Goal: Task Accomplishment & Management: Use online tool/utility

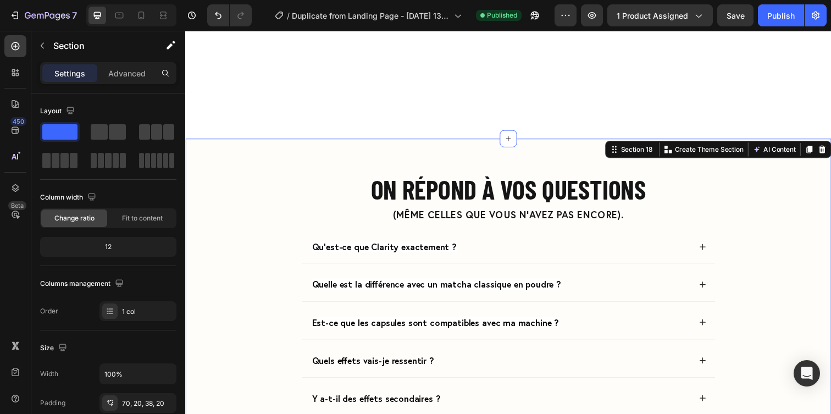
scroll to position [4052, 0]
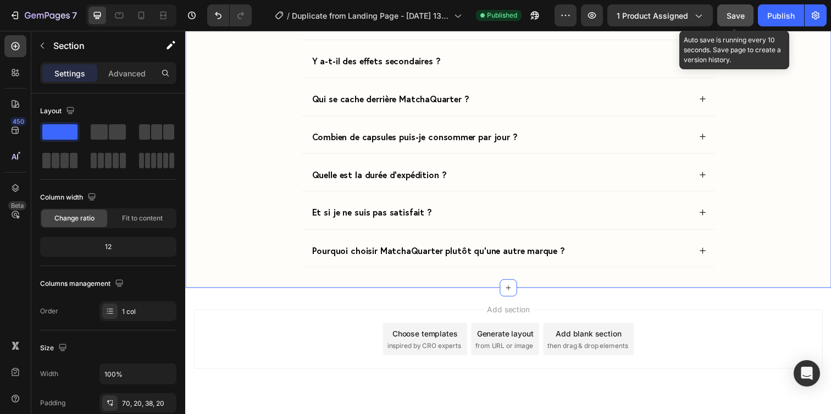
click at [734, 20] on div "Save" at bounding box center [735, 16] width 18 height 12
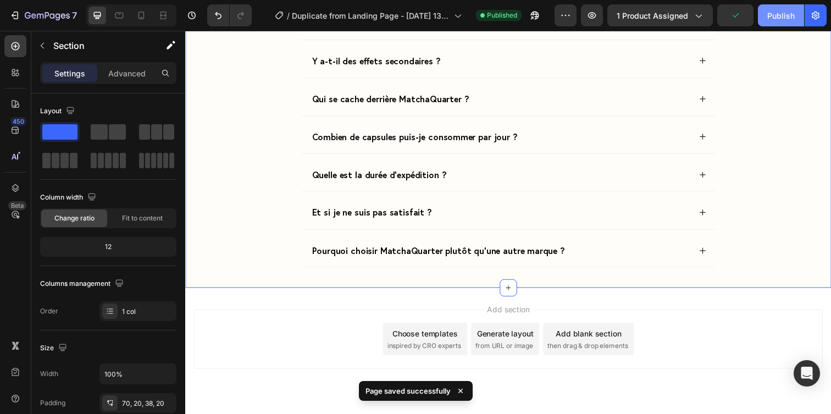
click at [775, 23] on button "Publish" at bounding box center [781, 15] width 46 height 22
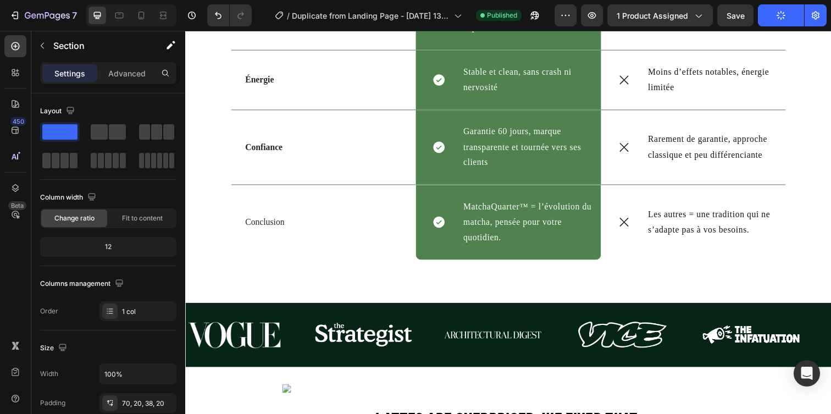
scroll to position [3327, 0]
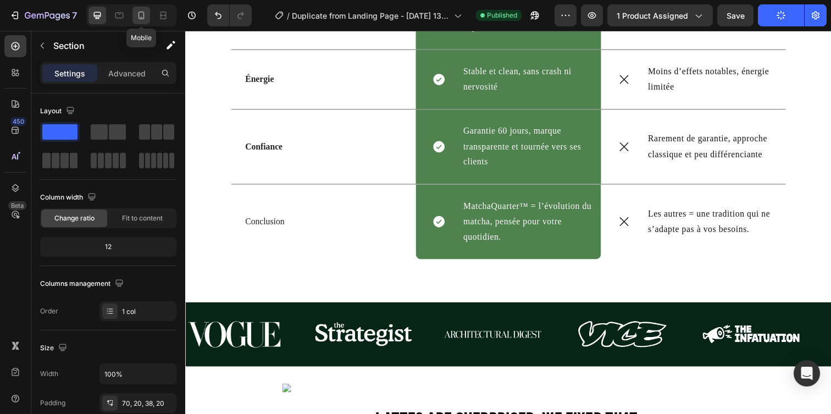
click at [147, 8] on div at bounding box center [141, 16] width 18 height 18
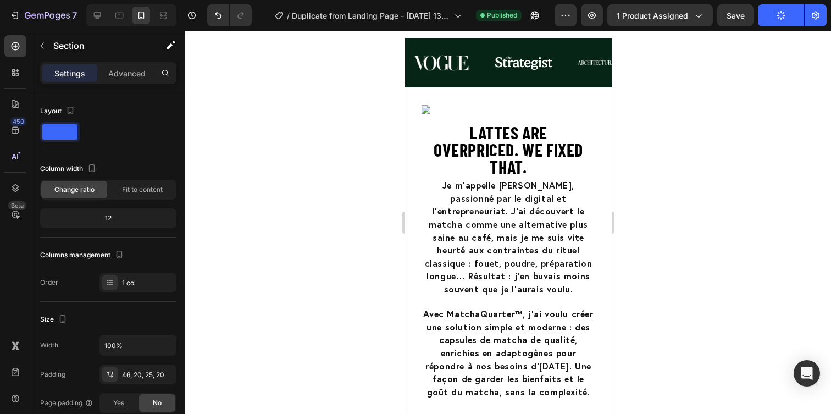
scroll to position [4036, 0]
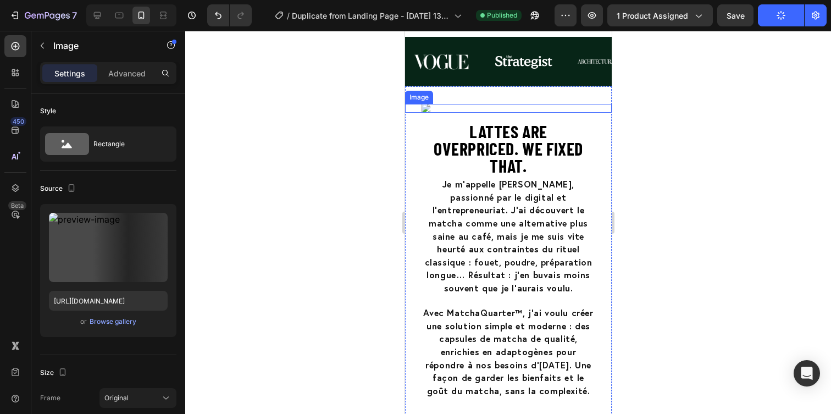
click at [569, 113] on img at bounding box center [508, 108] width 174 height 9
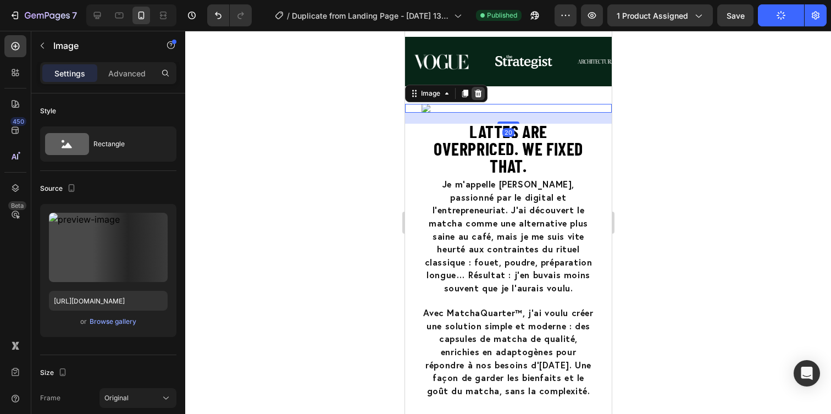
click at [476, 98] on icon at bounding box center [477, 93] width 9 height 9
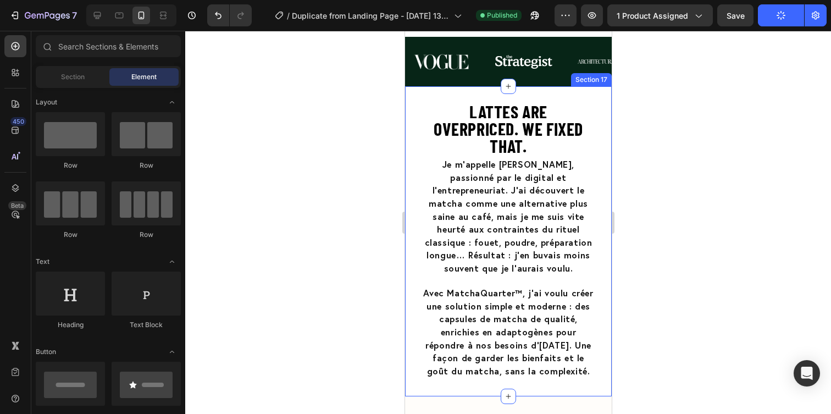
click at [485, 103] on div "Lattes Are Overpriced. We Fixed That. Heading Je m’appelle Nouamane, passionné …" at bounding box center [507, 241] width 207 height 310
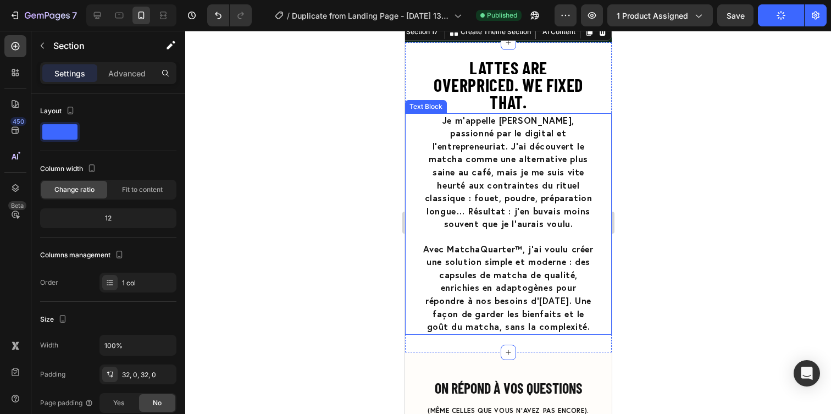
scroll to position [4072, 0]
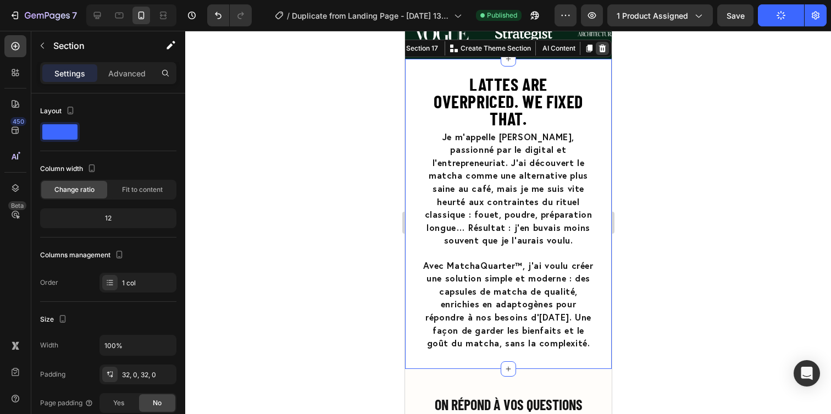
click at [600, 52] on icon at bounding box center [601, 48] width 9 height 9
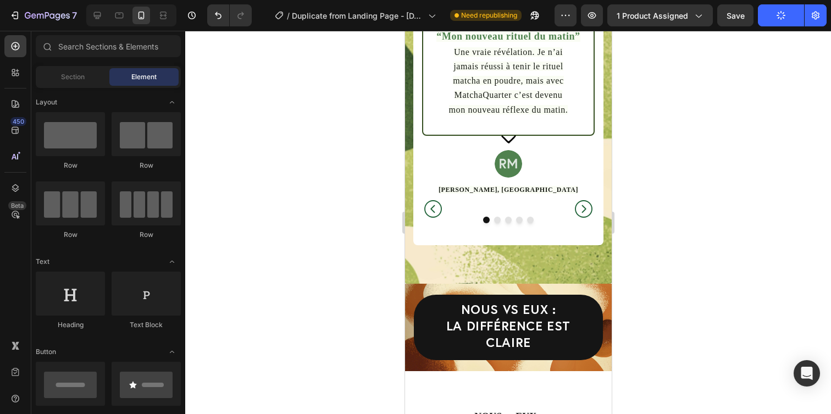
scroll to position [2555, 0]
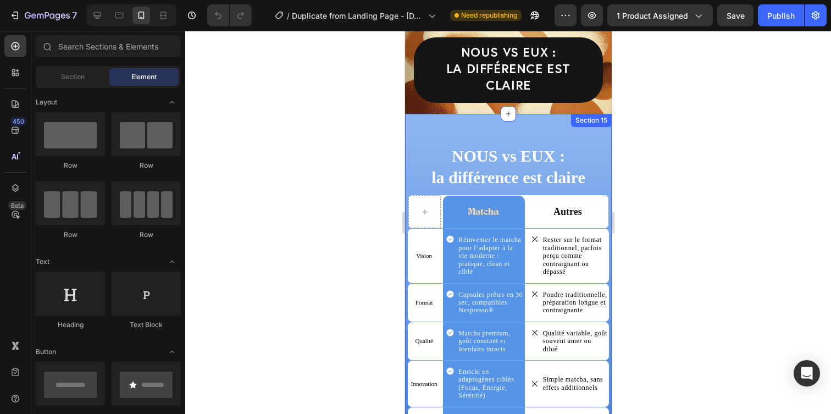
scroll to position [2811, 0]
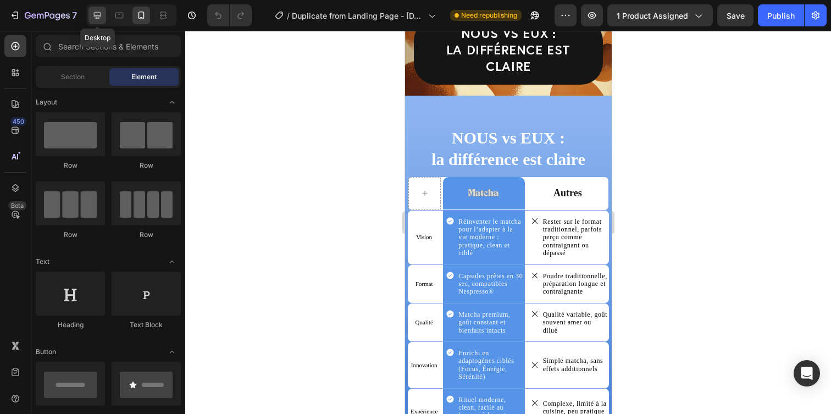
click at [98, 12] on icon at bounding box center [97, 15] width 11 height 11
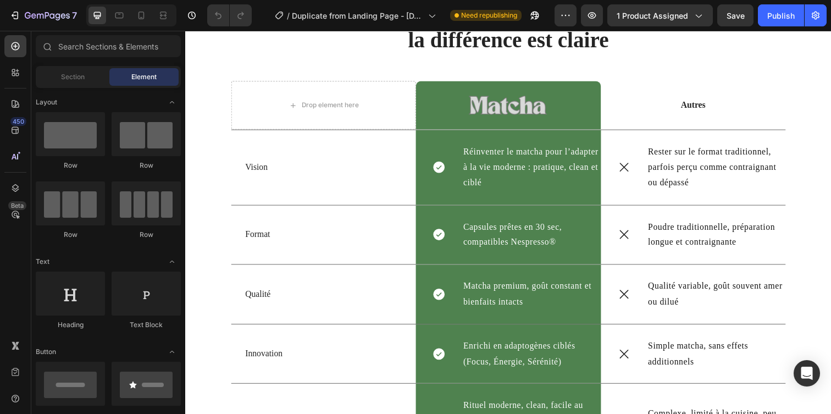
scroll to position [2880, 0]
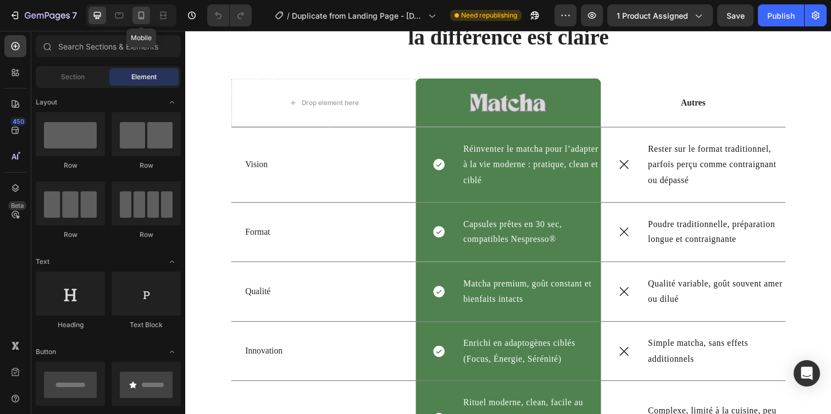
click at [141, 13] on icon at bounding box center [141, 15] width 11 height 11
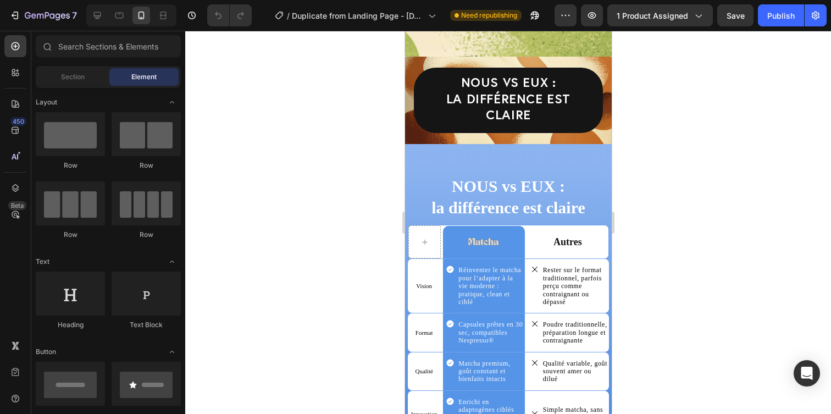
scroll to position [2686, 0]
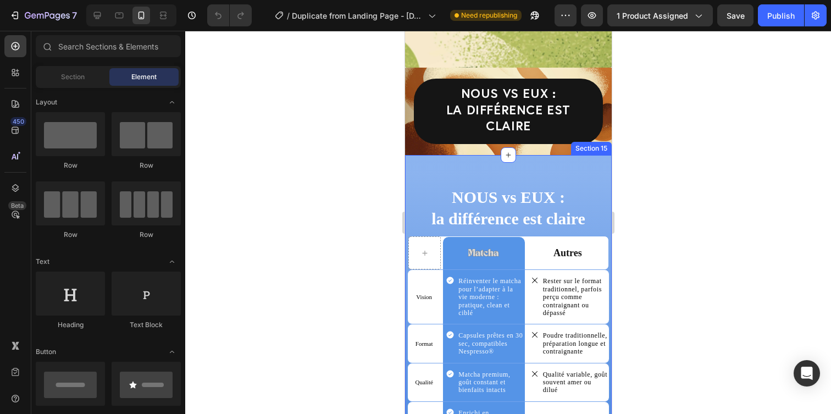
click at [562, 163] on div "NOUS vs EUX : la différence est [PERSON_NAME] Image Row Autres Text Block Row V…" at bounding box center [507, 401] width 207 height 492
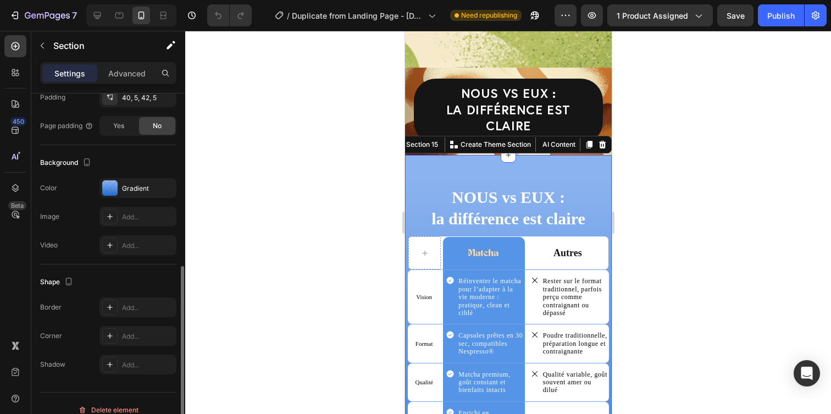
scroll to position [290, 0]
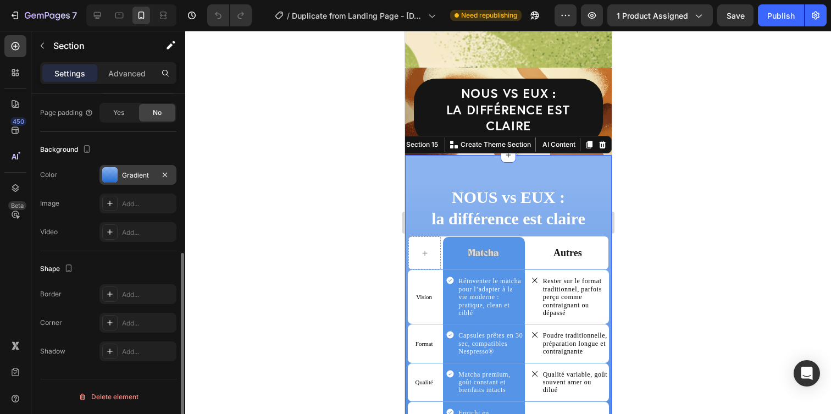
click at [116, 177] on div at bounding box center [109, 174] width 15 height 15
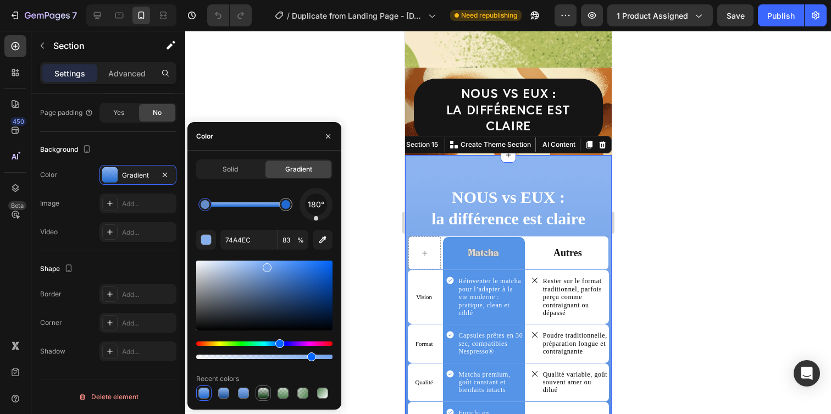
click at [265, 391] on div at bounding box center [263, 392] width 11 height 11
type input "06381B"
type input "11"
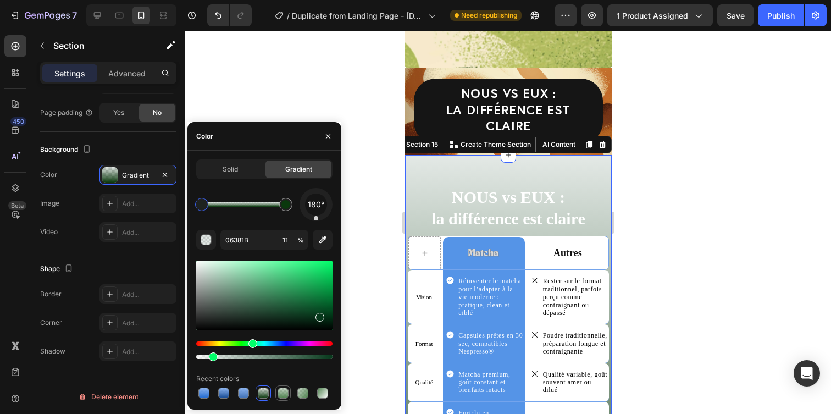
click at [279, 391] on div at bounding box center [282, 392] width 11 height 11
type input "4F824F"
type input "29"
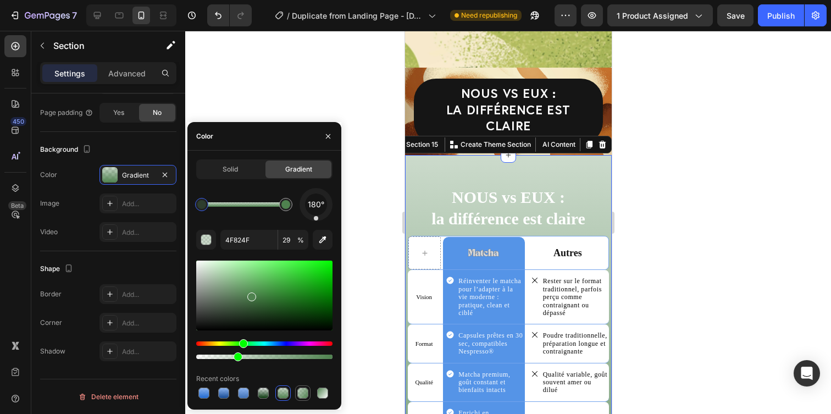
click at [299, 395] on div at bounding box center [302, 392] width 11 height 11
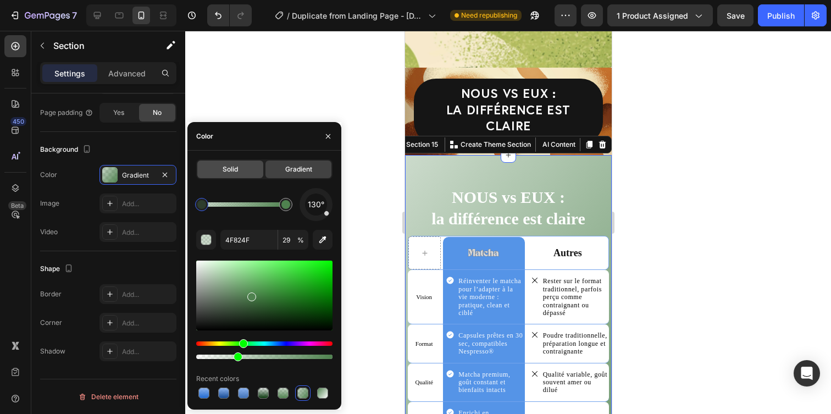
click at [251, 175] on div "Solid" at bounding box center [230, 169] width 66 height 18
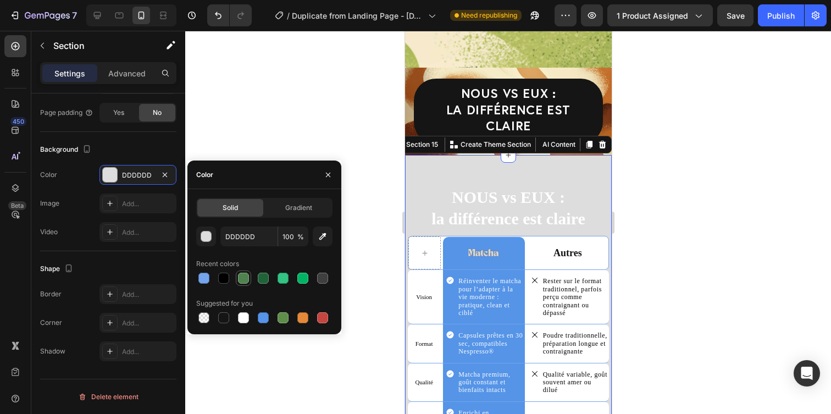
click at [248, 278] on div at bounding box center [243, 278] width 11 height 11
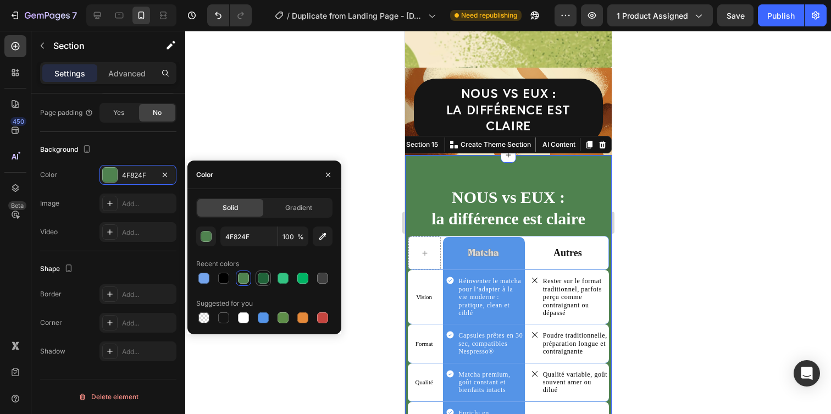
click at [263, 277] on div at bounding box center [263, 278] width 11 height 11
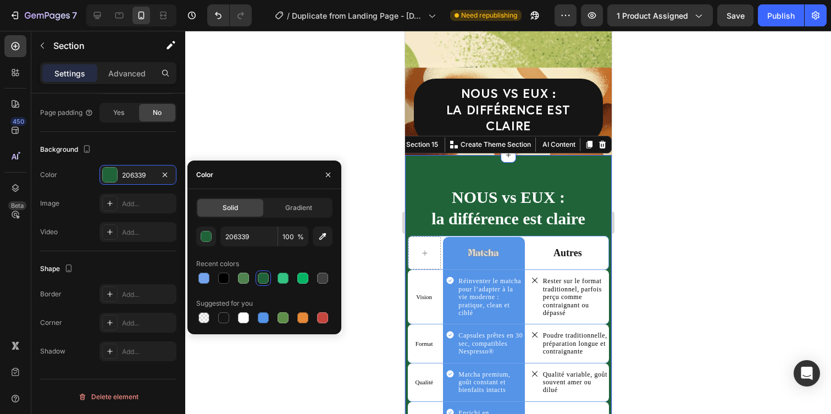
click at [274, 277] on div at bounding box center [264, 277] width 136 height 15
click at [281, 277] on div at bounding box center [282, 278] width 11 height 11
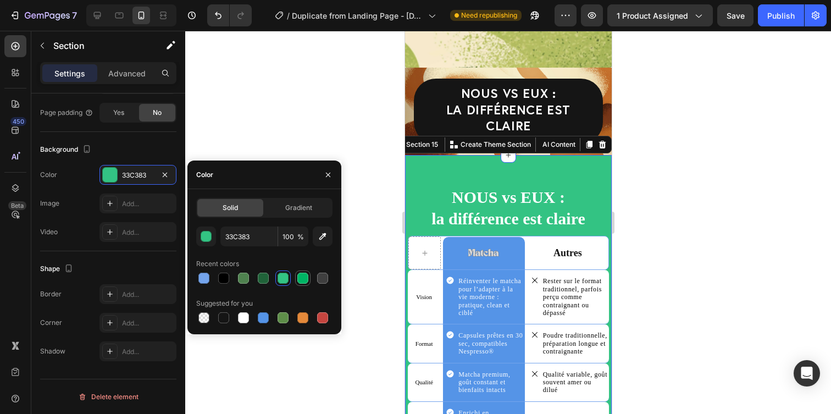
click at [304, 280] on div at bounding box center [302, 278] width 11 height 11
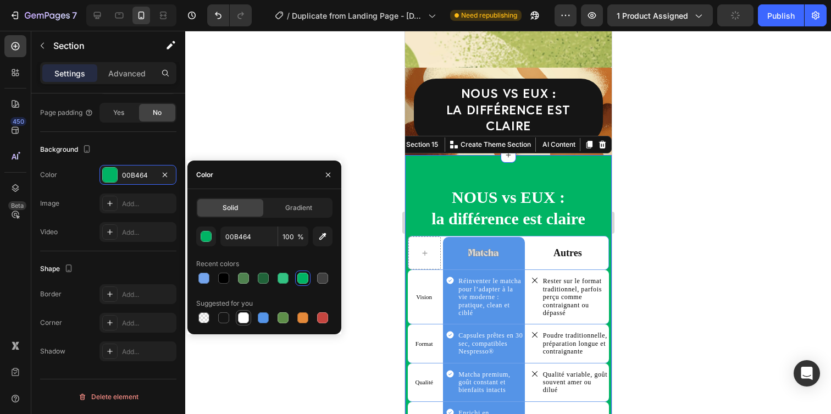
click at [243, 312] on div at bounding box center [243, 317] width 11 height 11
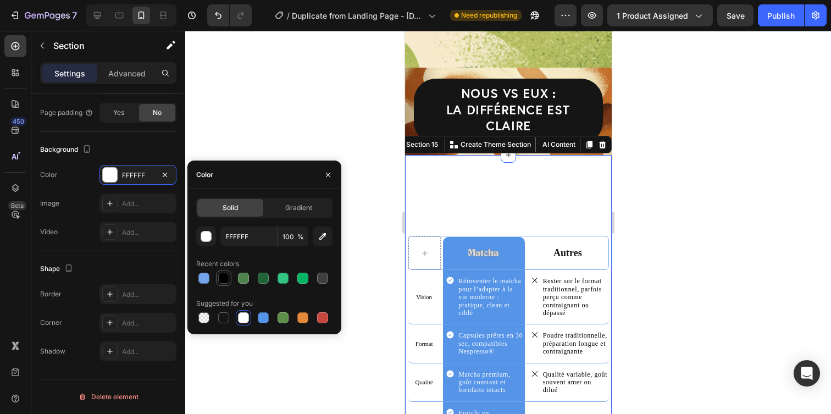
click at [222, 277] on div at bounding box center [223, 278] width 11 height 11
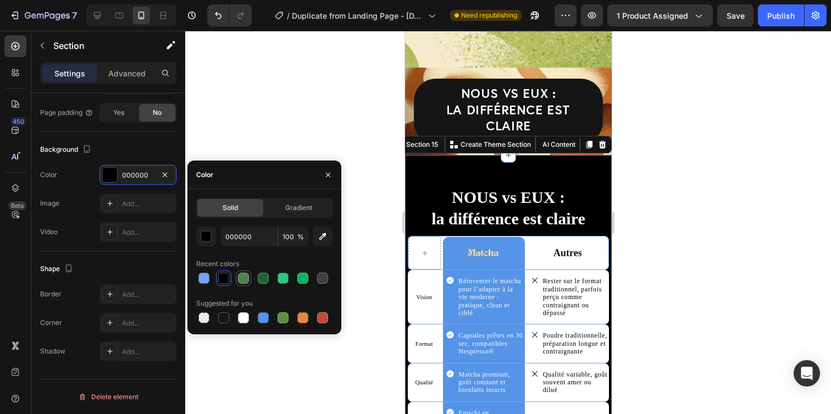
click at [245, 280] on div at bounding box center [243, 278] width 11 height 11
type input "4F824F"
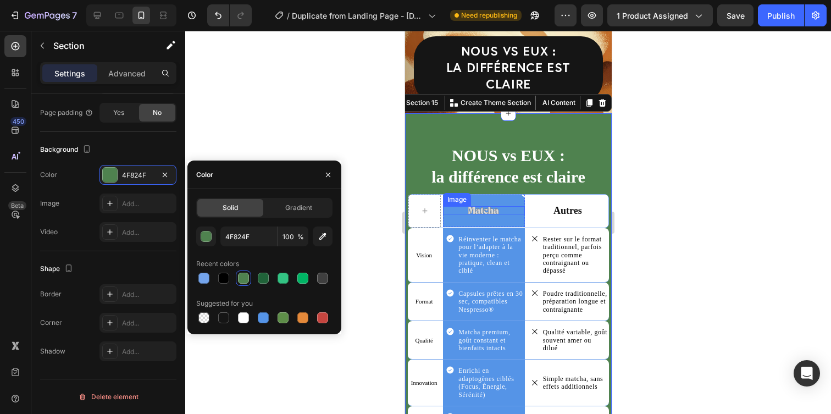
scroll to position [2744, 0]
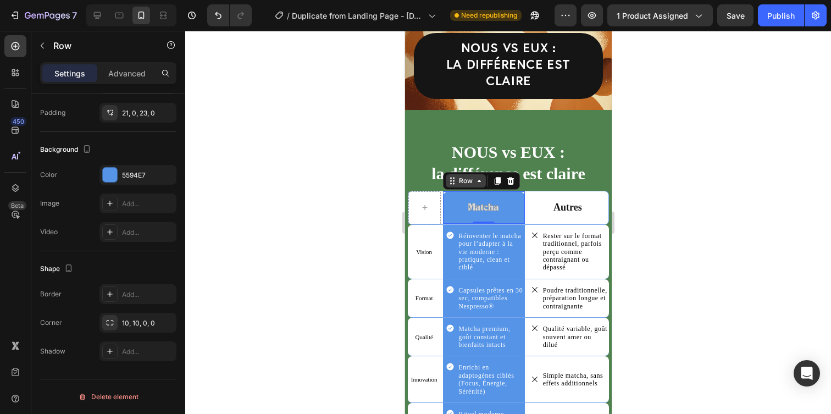
click at [458, 172] on div "Row" at bounding box center [480, 181] width 77 height 18
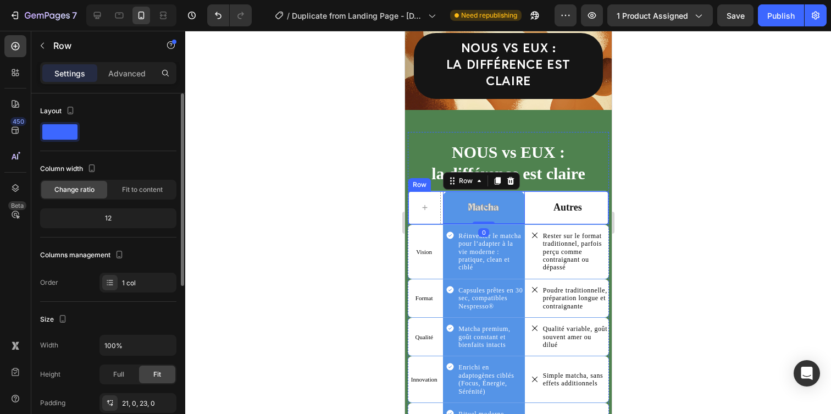
scroll to position [290, 0]
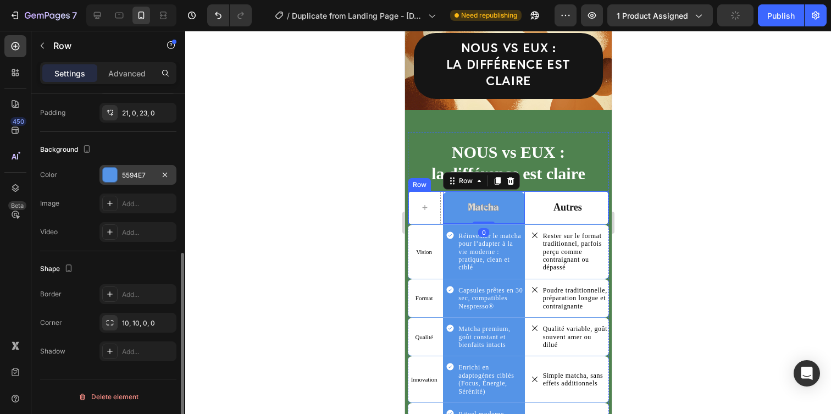
click at [112, 182] on div at bounding box center [109, 174] width 15 height 15
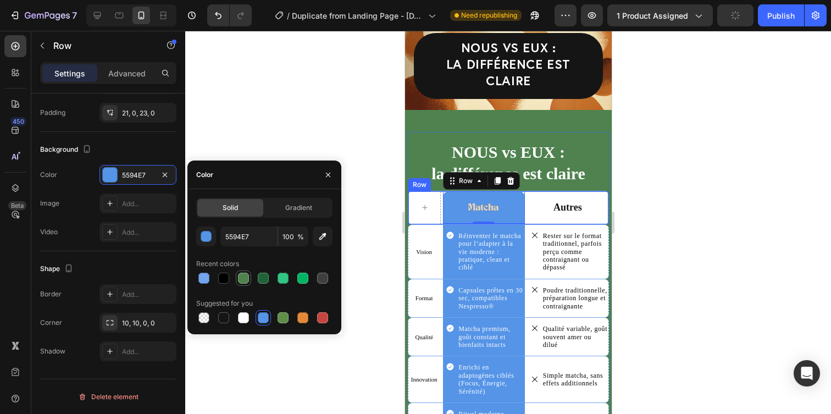
click at [248, 277] on div at bounding box center [243, 278] width 11 height 11
type input "4F824F"
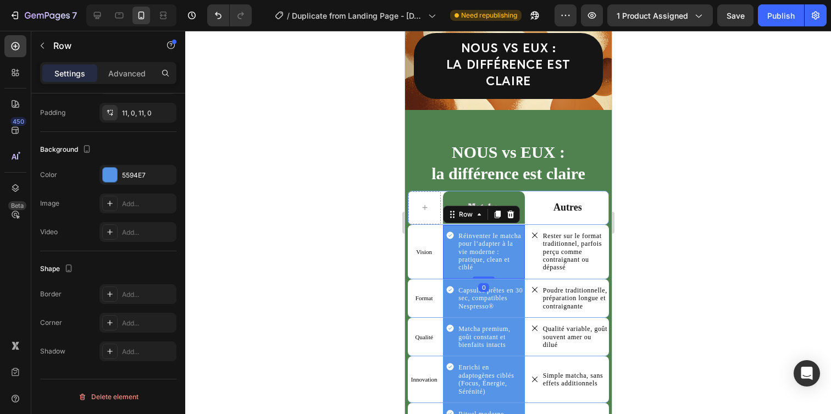
click at [501, 256] on div "Icon Réinventer le matcha pour l’adapter à la vie moderne : pratique, clean et …" at bounding box center [482, 252] width 81 height 54
click at [124, 171] on div "5594E7" at bounding box center [138, 175] width 32 height 10
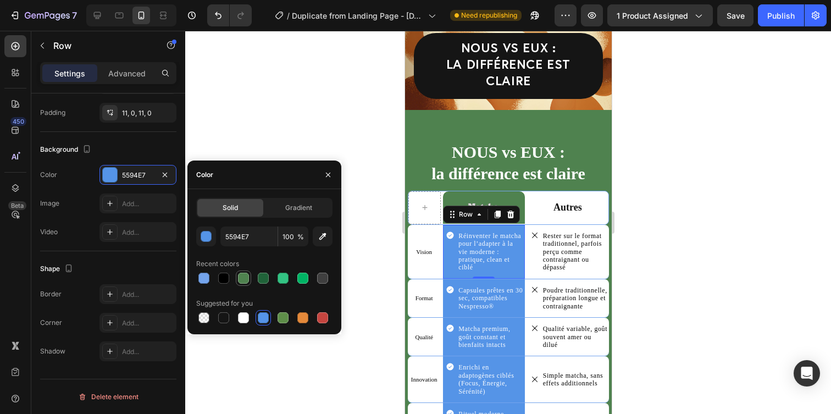
click at [239, 273] on div at bounding box center [243, 277] width 13 height 13
type input "4F824F"
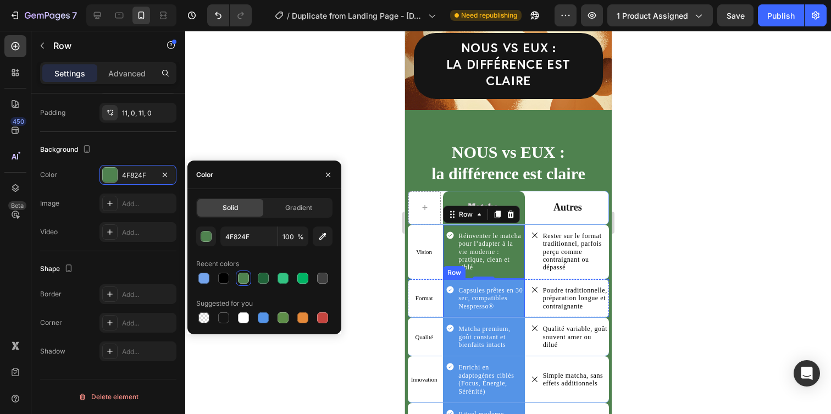
click at [512, 298] on div "Icon Capsules prêtes en 30 sec, compatibles Nespresso® Text Block Row Row" at bounding box center [482, 298] width 81 height 38
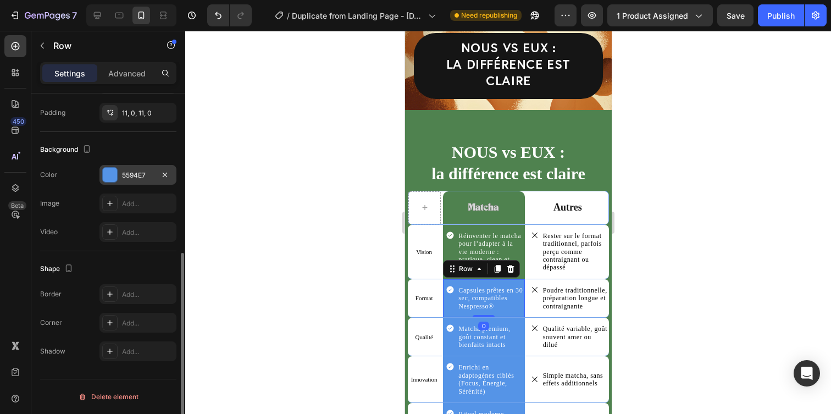
click at [101, 171] on div "5594E7" at bounding box center [137, 175] width 77 height 20
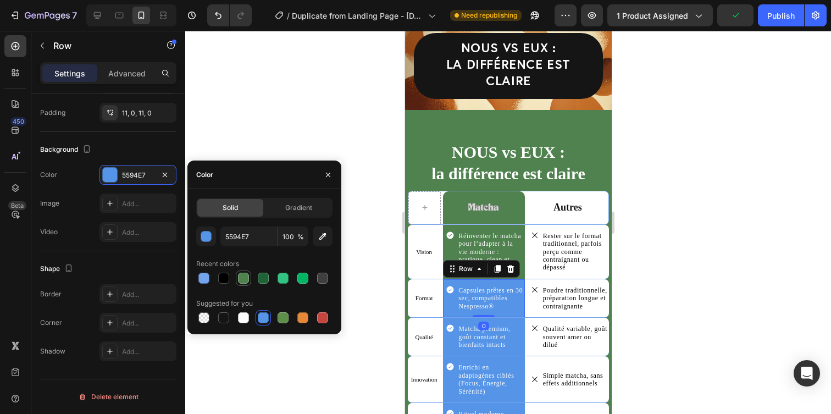
click at [242, 275] on div at bounding box center [243, 278] width 11 height 11
type input "4F824F"
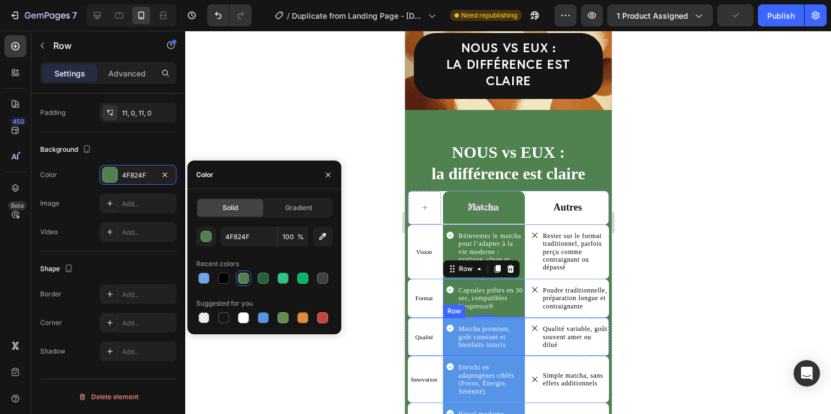
click at [508, 334] on div "Icon Matcha premium, goût constant et bienfaits intacts Text Block Row Row" at bounding box center [482, 337] width 81 height 38
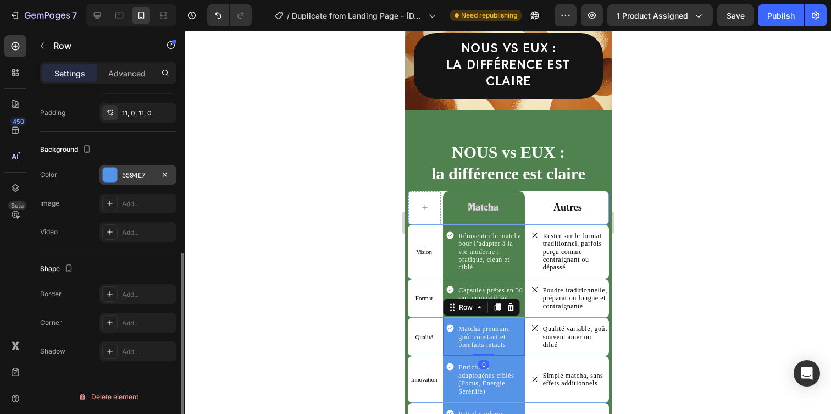
click at [106, 175] on div at bounding box center [110, 175] width 14 height 14
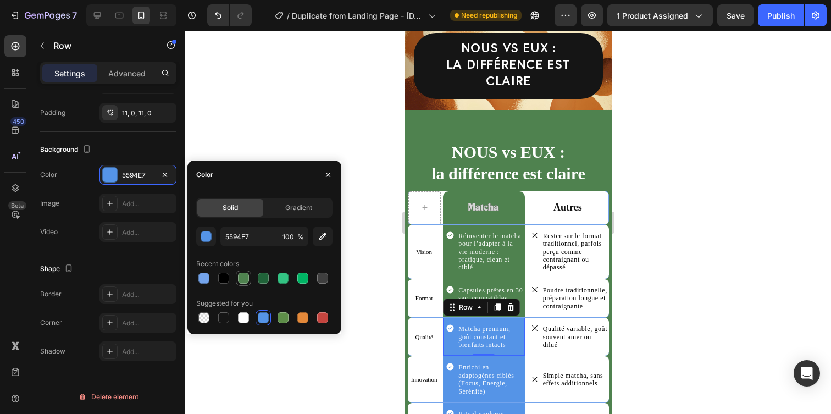
click at [236, 277] on div at bounding box center [243, 277] width 15 height 15
type input "4F824F"
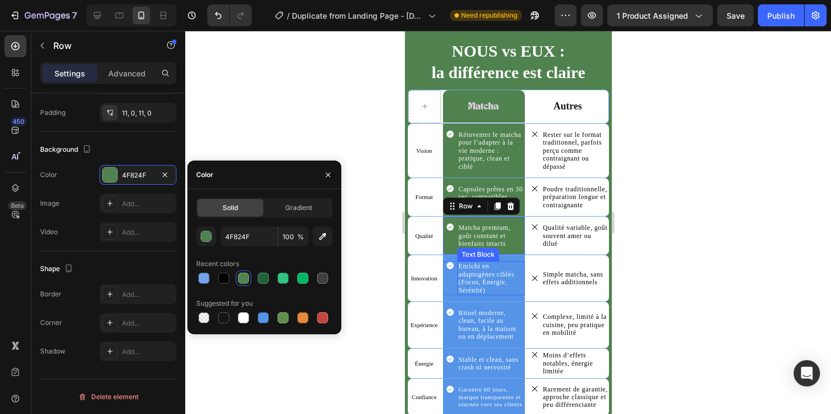
scroll to position [2837, 0]
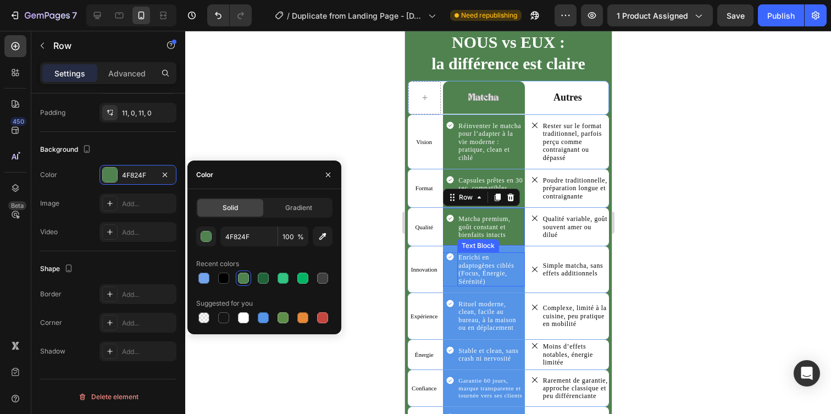
click at [494, 285] on div "Enrichi en adaptogènes ciblés (Focus, Énergie, Sérénité) Text Block" at bounding box center [490, 269] width 67 height 34
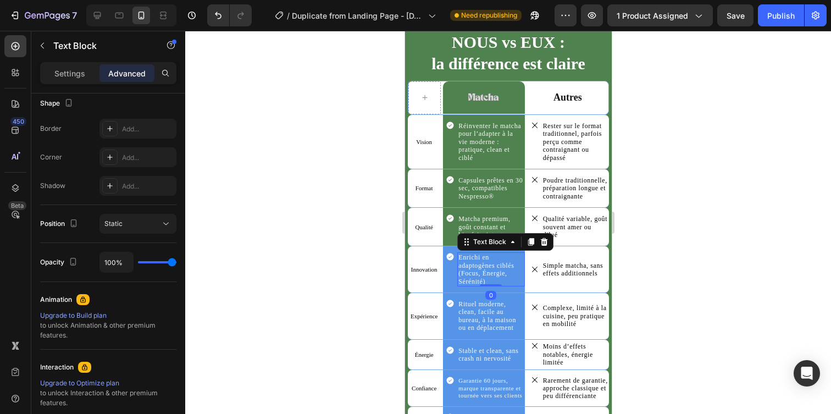
scroll to position [0, 0]
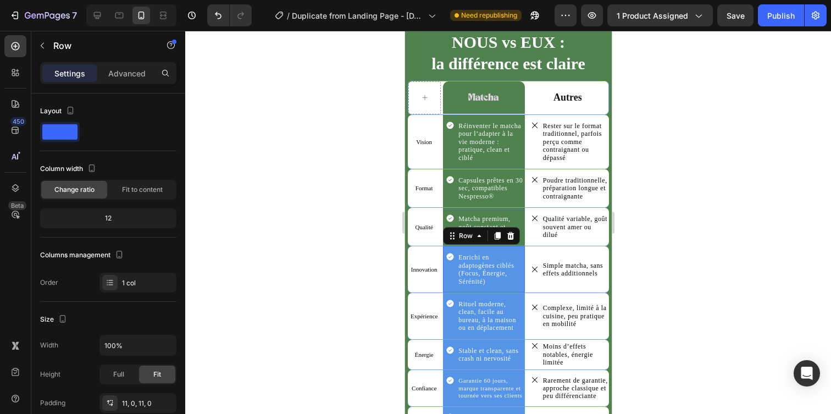
click at [485, 290] on div "Icon Enrichi en adaptogènes ciblés (Focus, Énergie, Sérénité) Text Block Row Ro…" at bounding box center [482, 269] width 81 height 46
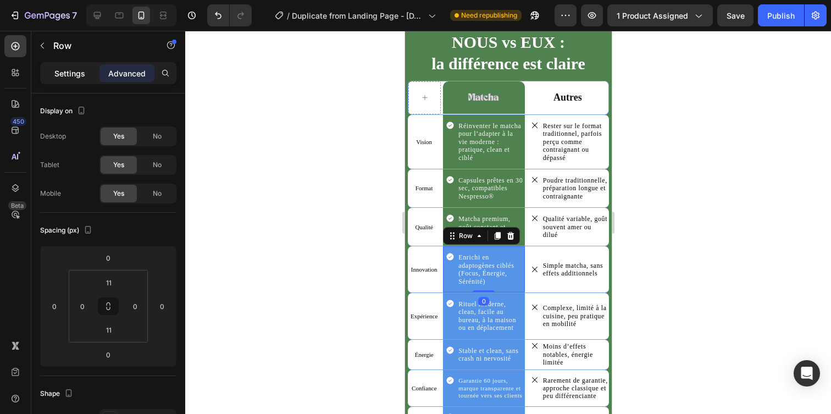
click at [56, 75] on p "Settings" at bounding box center [69, 74] width 31 height 12
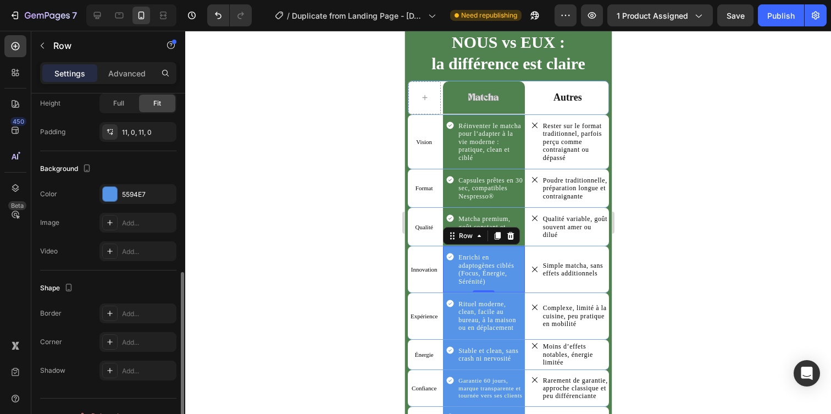
scroll to position [290, 0]
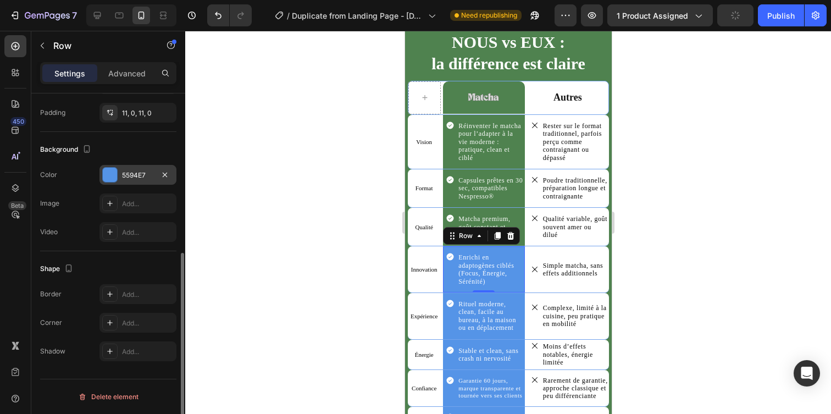
click at [116, 184] on div "The changes might be hidden by the video. Color 5594E7 Image Add... Video Add..." at bounding box center [108, 203] width 136 height 77
click at [126, 180] on div "5594E7" at bounding box center [137, 175] width 77 height 20
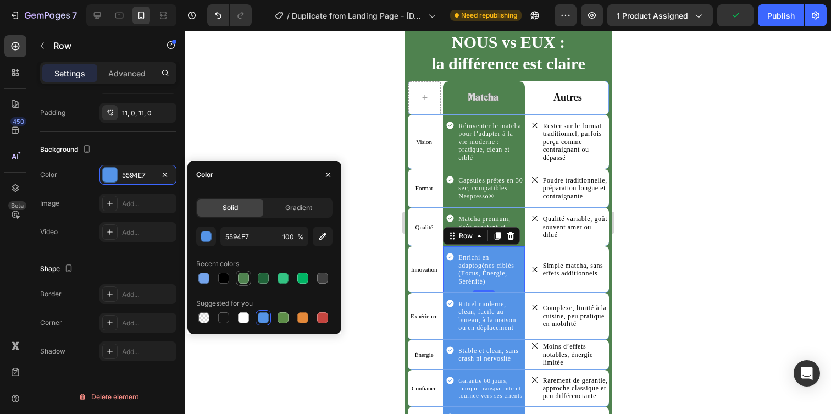
click at [245, 283] on div at bounding box center [243, 278] width 11 height 11
type input "4F824F"
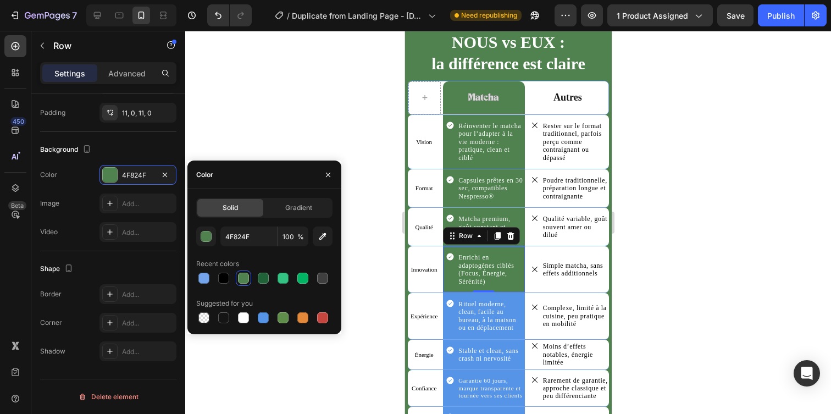
click at [731, 270] on div at bounding box center [508, 222] width 646 height 383
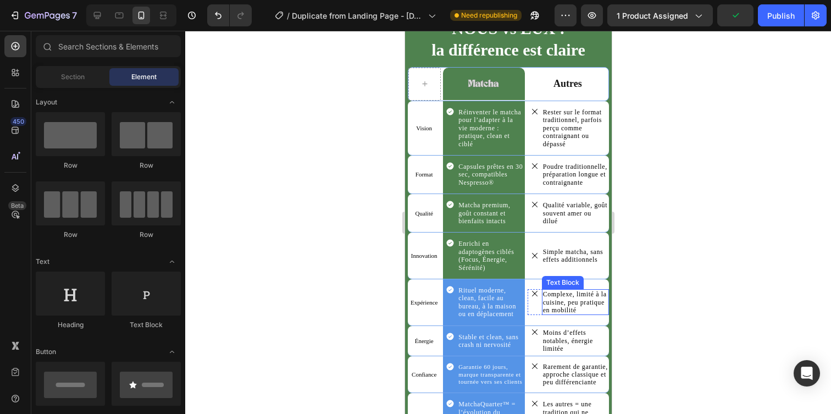
scroll to position [2832, 0]
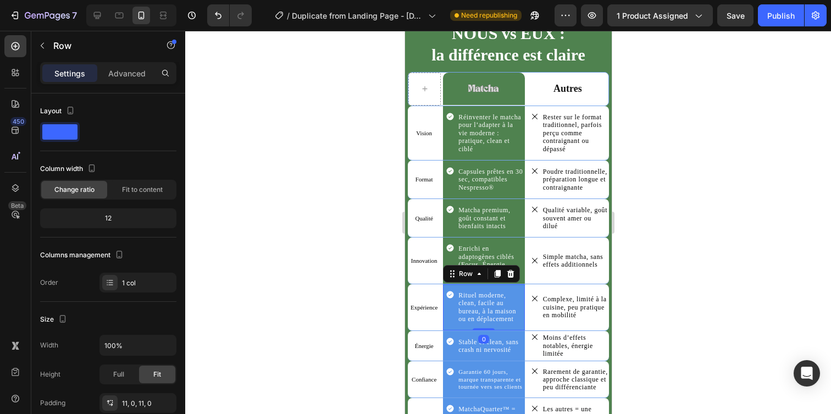
click at [455, 286] on div "Icon Rituel moderne, clean, facile au bureau, à la maison ou en déplacement Tex…" at bounding box center [482, 307] width 81 height 46
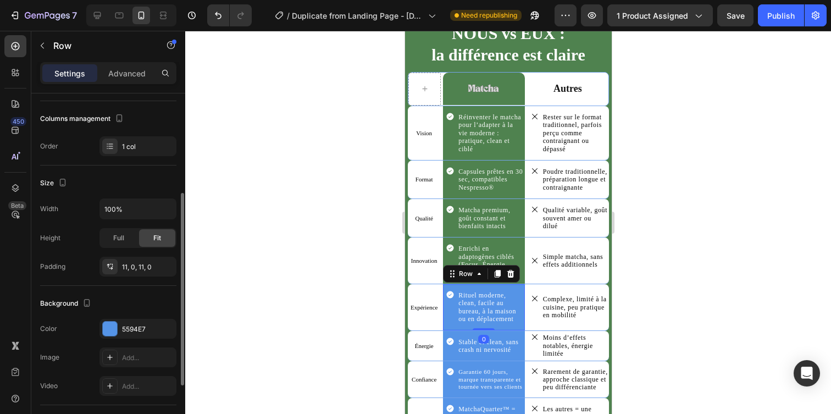
scroll to position [152, 0]
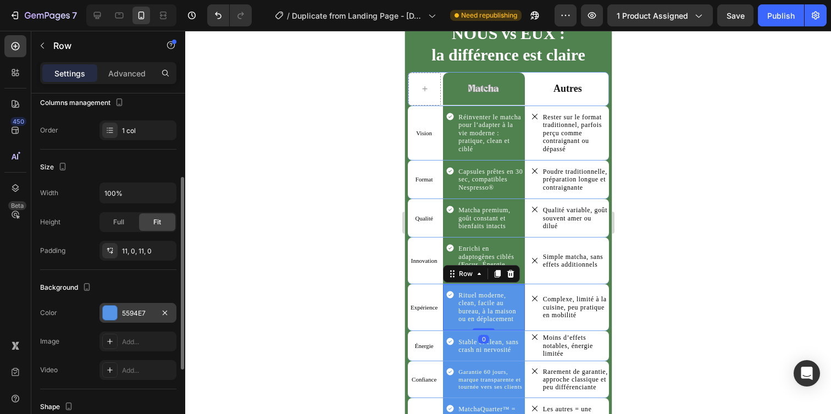
click at [125, 311] on div "5594E7" at bounding box center [138, 313] width 32 height 10
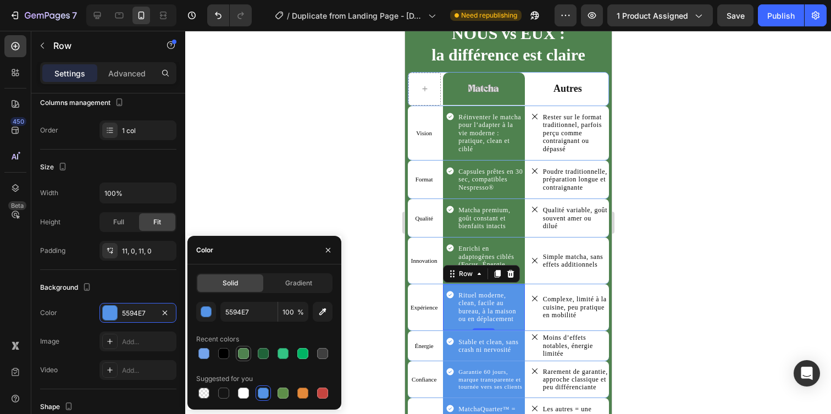
click at [241, 351] on div at bounding box center [243, 353] width 11 height 11
type input "4F824F"
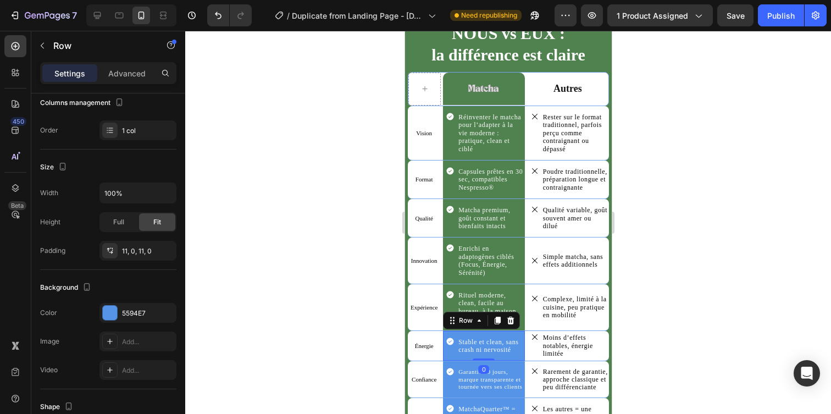
click at [449, 331] on div "Icon Stable et clean, sans crash ni nervosité Text Block Row Row 0" at bounding box center [482, 346] width 81 height 30
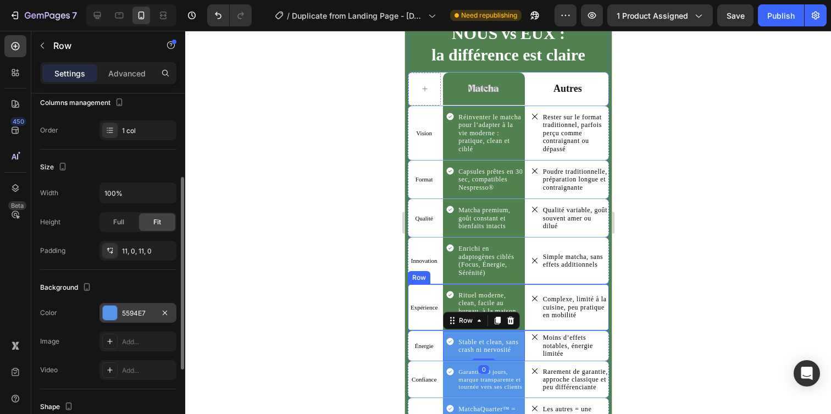
click at [133, 308] on div "5594E7" at bounding box center [138, 313] width 32 height 10
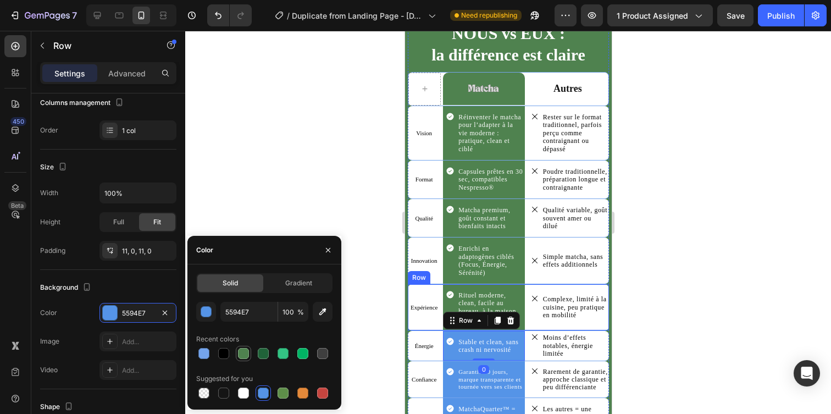
click at [245, 352] on div at bounding box center [243, 353] width 11 height 11
type input "4F824F"
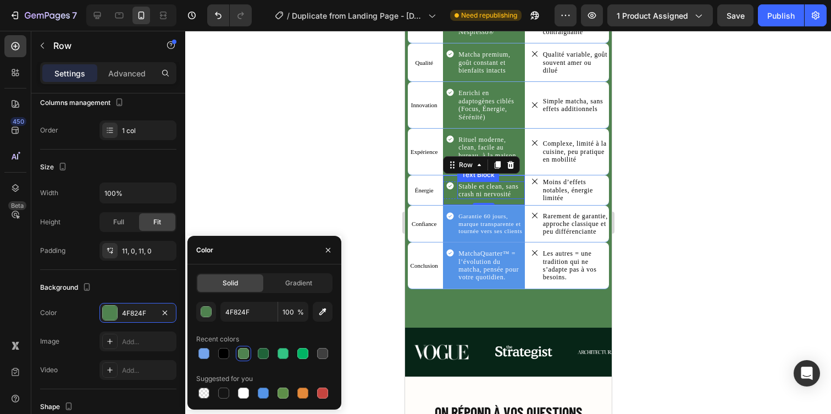
scroll to position [3014, 0]
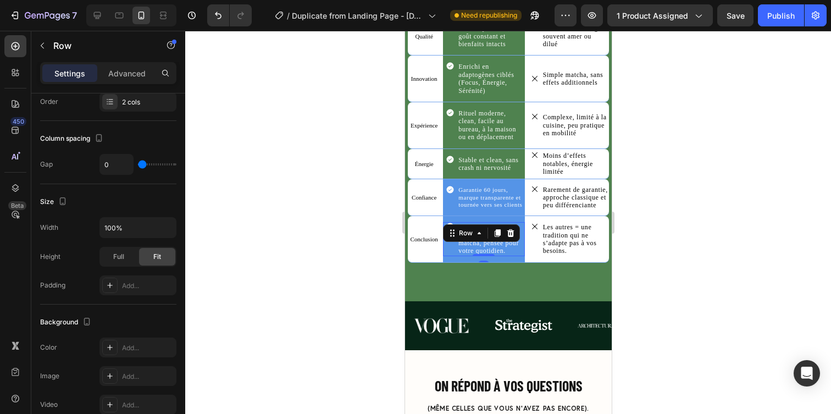
click at [453, 255] on div "Icon" at bounding box center [449, 239] width 14 height 34
click at [451, 258] on div "Icon MatchaQuarter™ = l’évolution du matcha, pensée pour votre quotidien. Text …" at bounding box center [482, 239] width 81 height 46
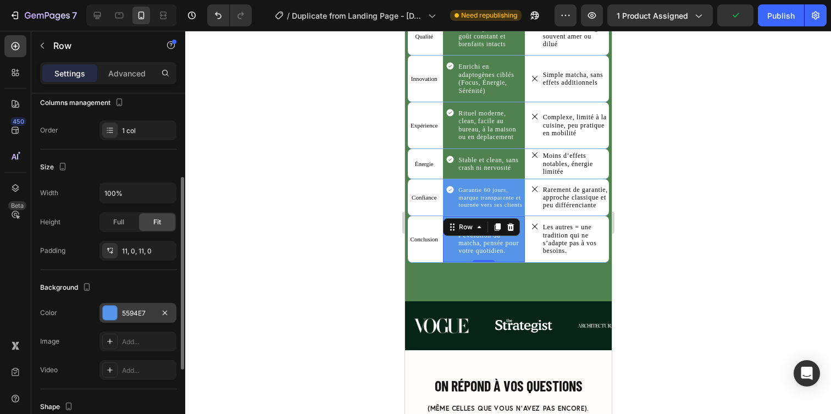
click at [115, 304] on div "5594E7" at bounding box center [137, 313] width 77 height 20
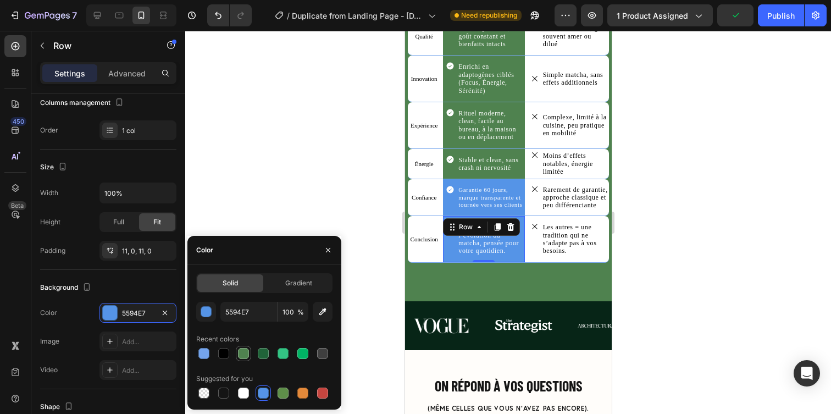
click at [249, 348] on div at bounding box center [243, 353] width 13 height 13
type input "4F824F"
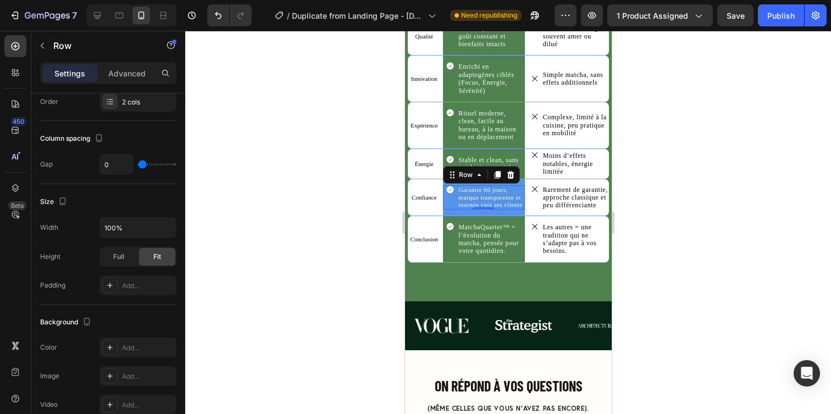
click at [450, 205] on div "Icon" at bounding box center [449, 197] width 14 height 24
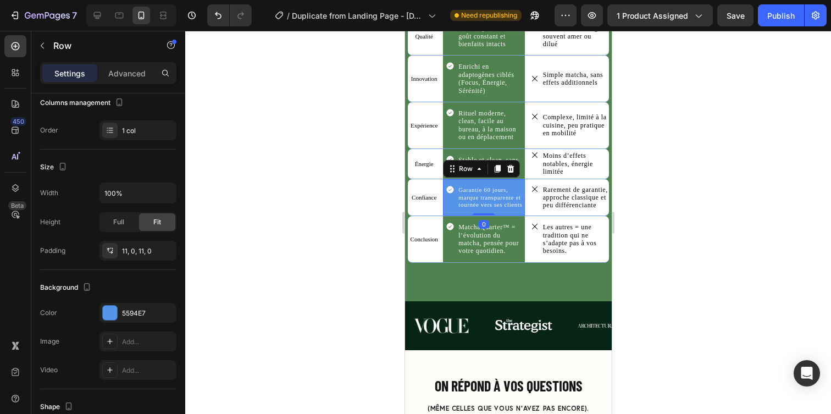
click at [452, 214] on div "Icon Garantie 60 jours, marque transparente et tournée vers ses clients Text Bl…" at bounding box center [482, 197] width 81 height 36
click at [132, 314] on div "5594E7" at bounding box center [138, 313] width 32 height 10
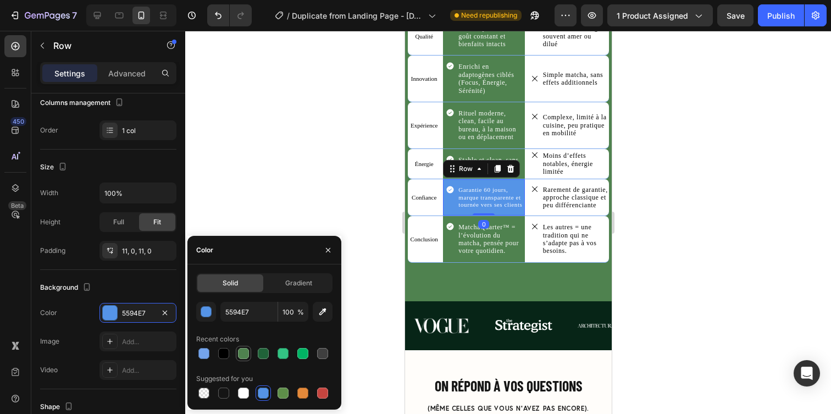
click at [240, 356] on div at bounding box center [243, 353] width 11 height 11
type input "4F824F"
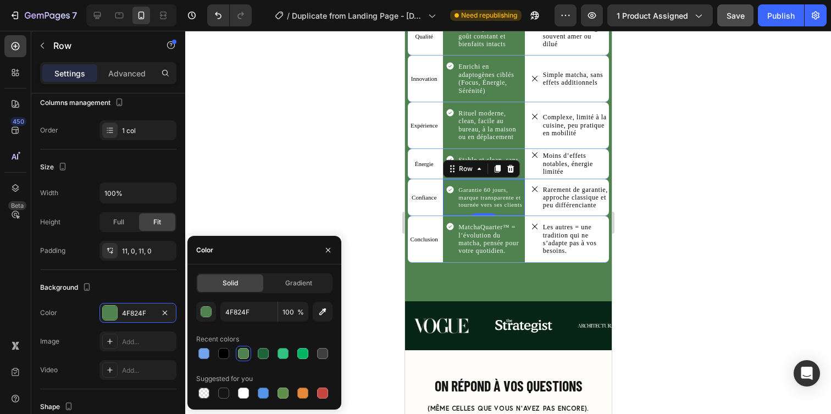
click at [745, 26] on button "Save" at bounding box center [735, 15] width 36 height 22
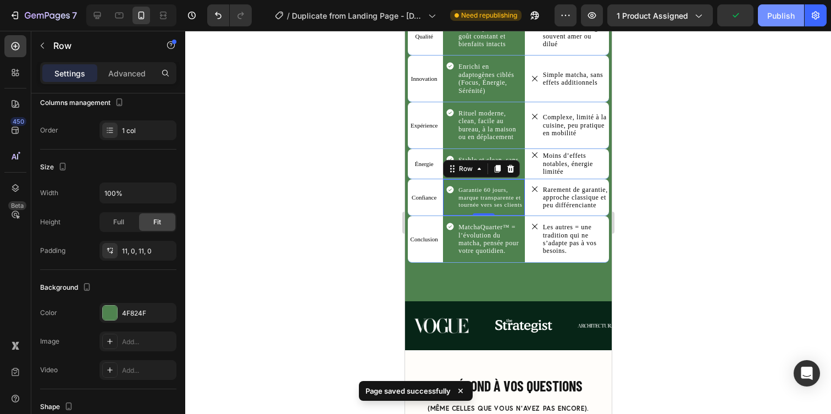
click at [770, 25] on button "Publish" at bounding box center [781, 15] width 46 height 22
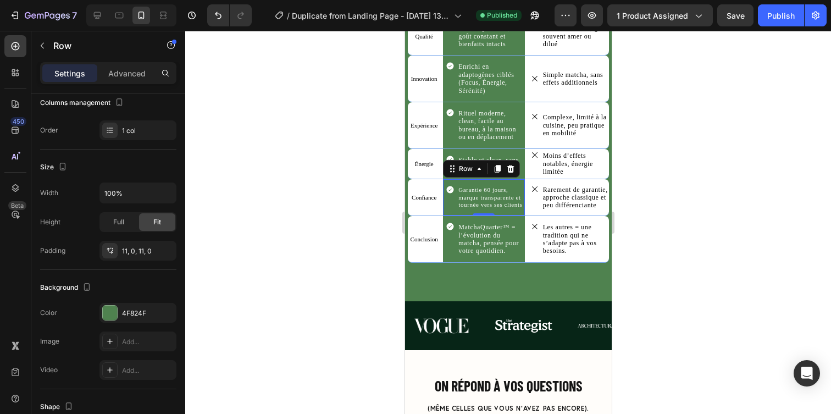
click at [650, 148] on div at bounding box center [508, 222] width 646 height 383
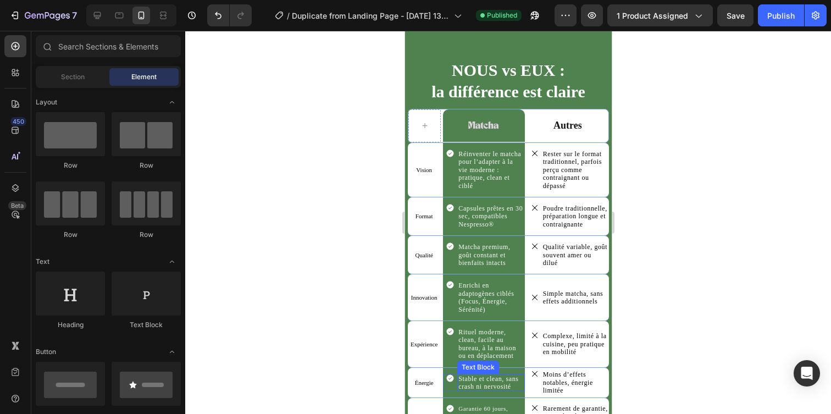
scroll to position [2795, 0]
click at [416, 172] on div "Vision Text Block" at bounding box center [423, 170] width 32 height 10
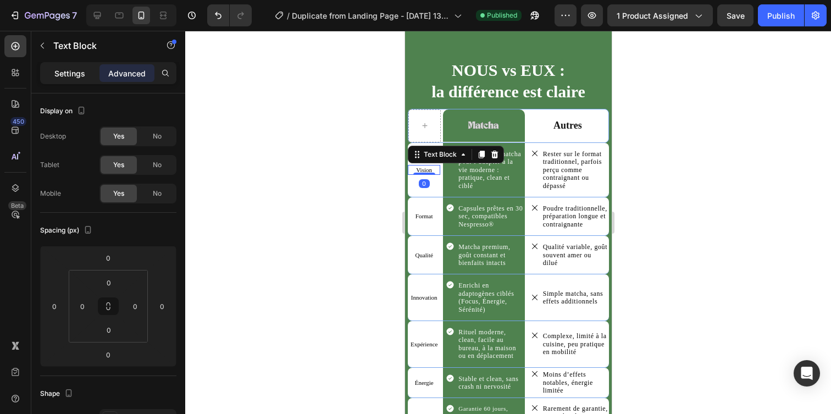
click at [66, 72] on p "Settings" at bounding box center [69, 74] width 31 height 12
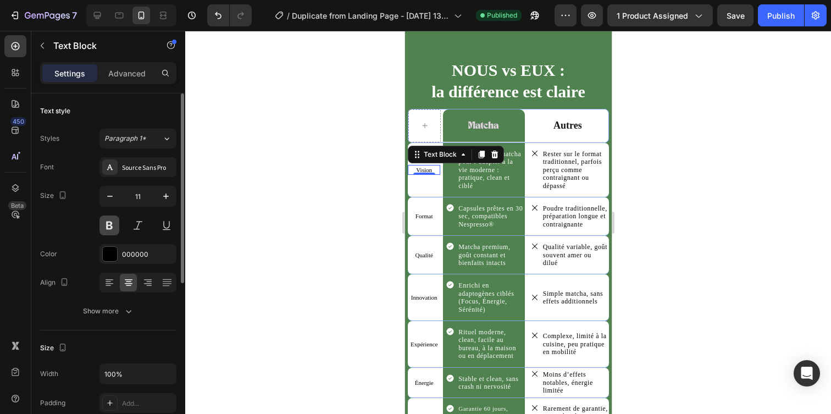
click at [107, 226] on button at bounding box center [109, 225] width 20 height 20
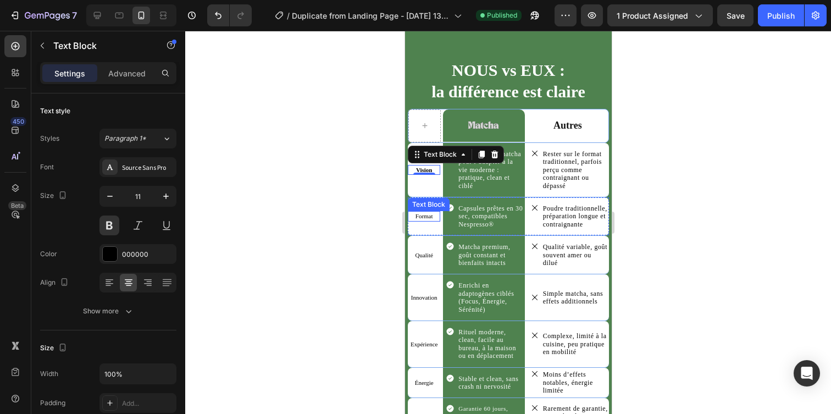
click at [426, 212] on p "Format" at bounding box center [423, 216] width 30 height 8
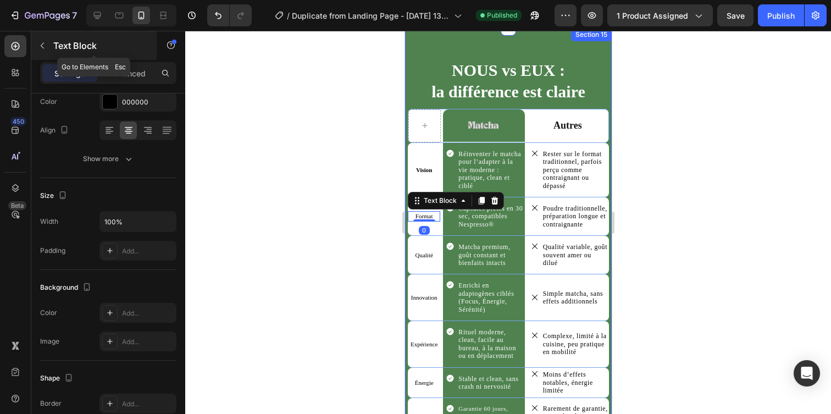
click at [48, 51] on button "button" at bounding box center [43, 46] width 18 height 18
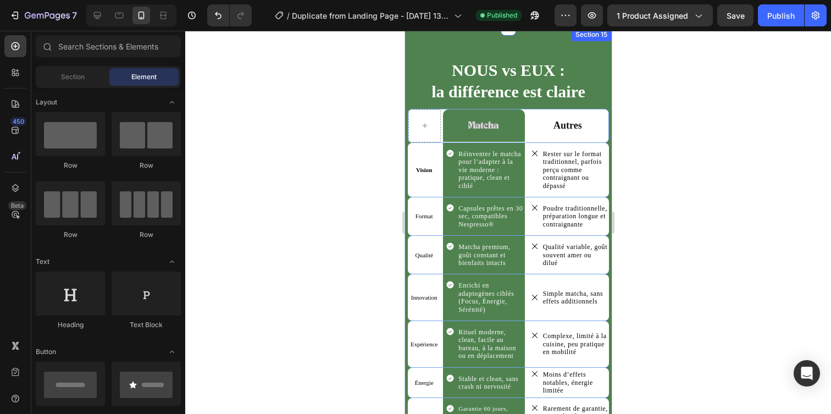
click at [77, 87] on div "Section Element" at bounding box center [108, 77] width 145 height 22
click at [81, 82] on div "Section" at bounding box center [72, 77] width 69 height 18
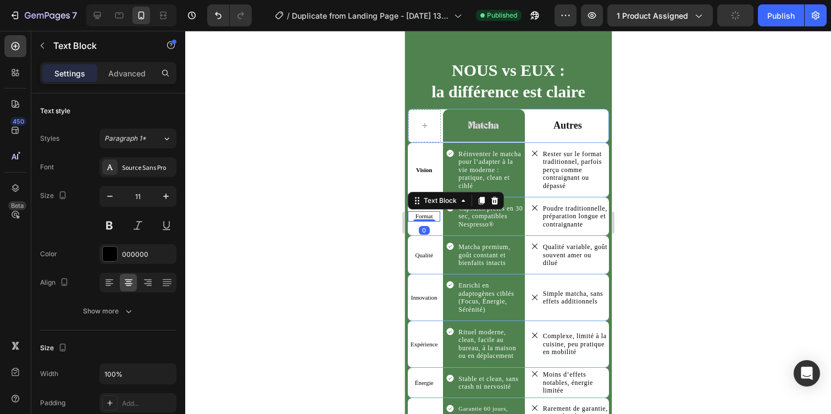
click at [419, 218] on p "Format" at bounding box center [423, 216] width 30 height 8
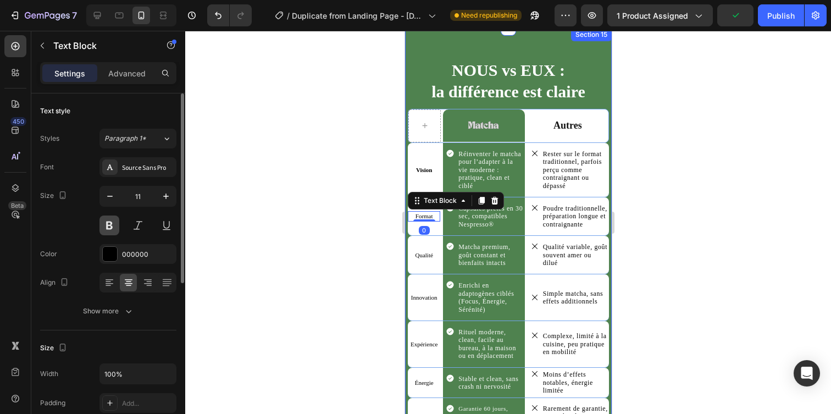
click at [110, 224] on button at bounding box center [109, 225] width 20 height 20
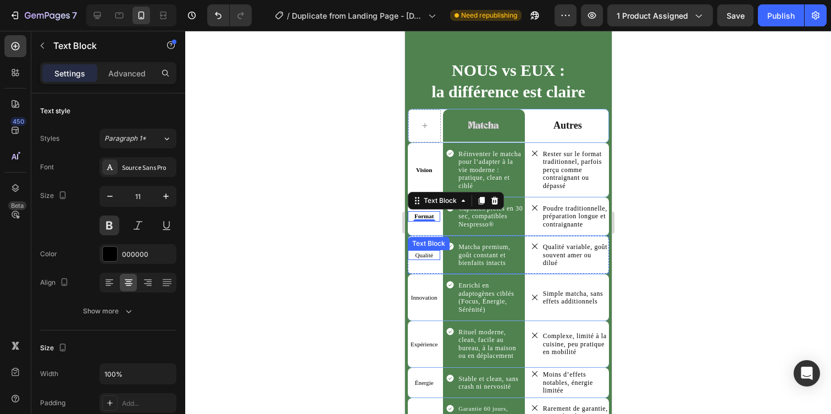
click at [422, 259] on div "Qualité Text Block" at bounding box center [423, 255] width 32 height 38
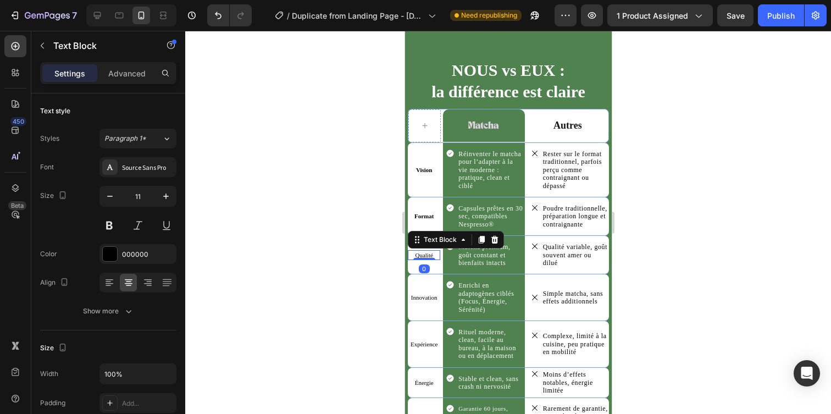
click at [425, 256] on p "Qualité" at bounding box center [423, 255] width 30 height 8
click at [113, 224] on button at bounding box center [109, 225] width 20 height 20
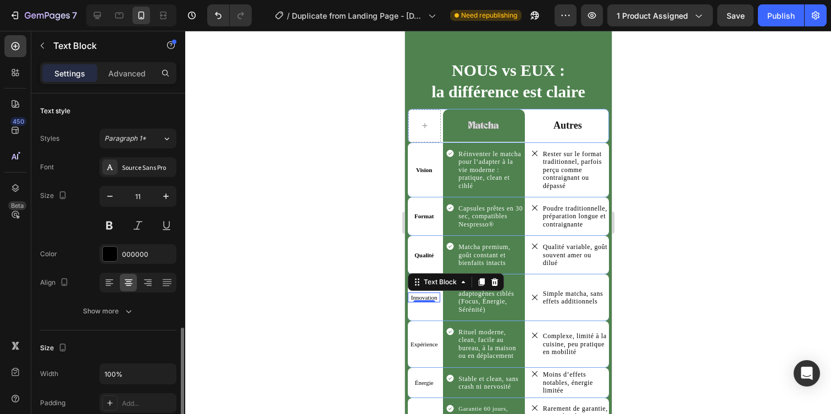
click at [410, 299] on p "Innovation" at bounding box center [423, 297] width 30 height 8
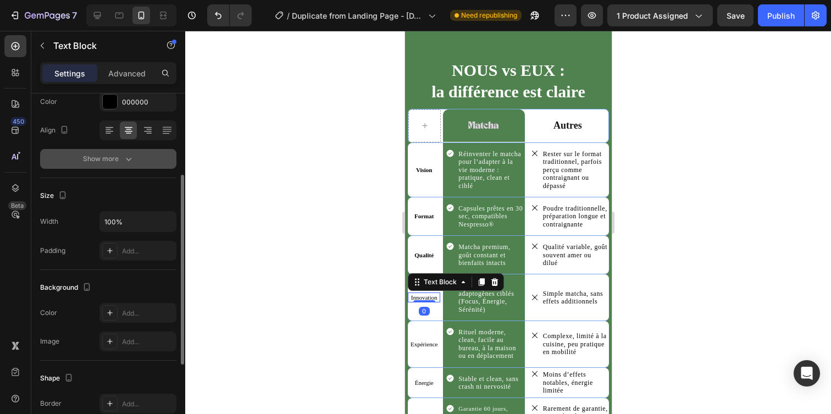
scroll to position [0, 0]
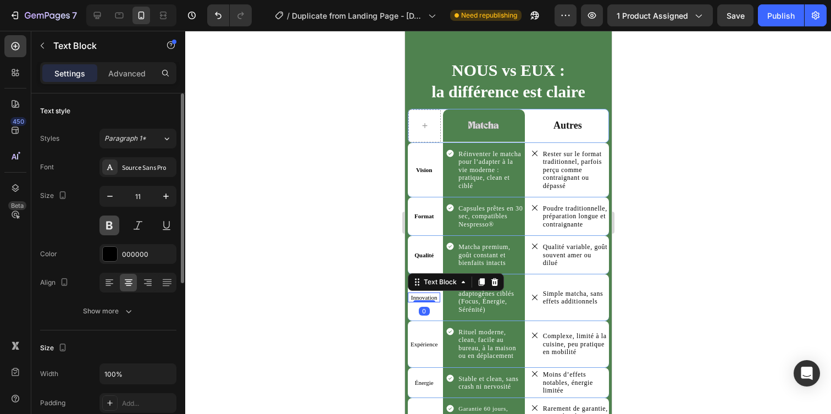
click at [104, 233] on button at bounding box center [109, 225] width 20 height 20
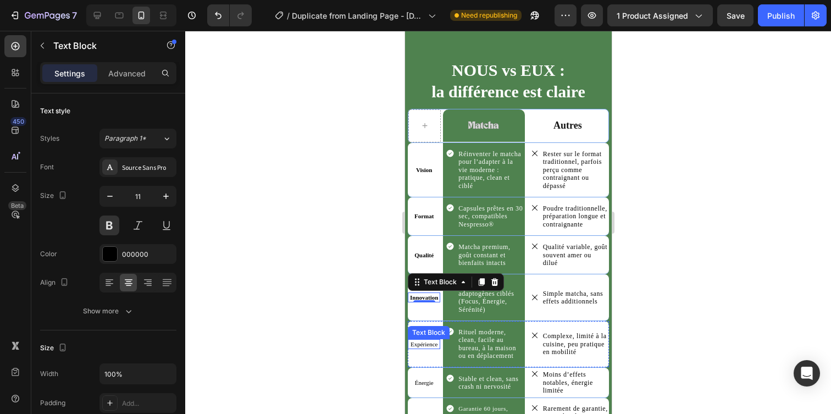
click at [417, 345] on p "Expérience" at bounding box center [423, 344] width 30 height 8
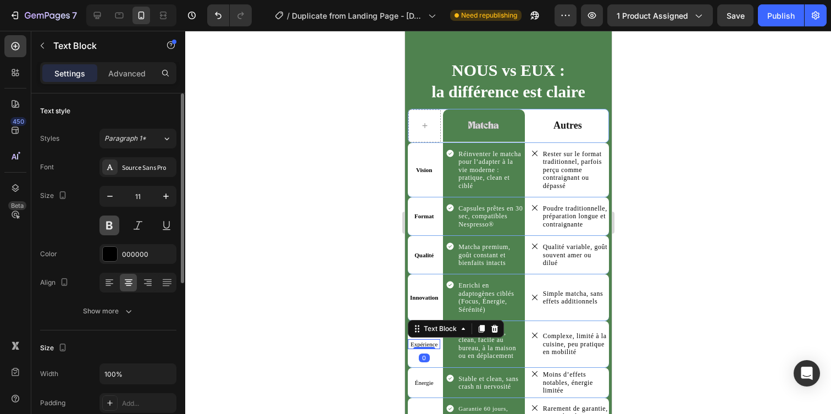
click at [105, 231] on button at bounding box center [109, 225] width 20 height 20
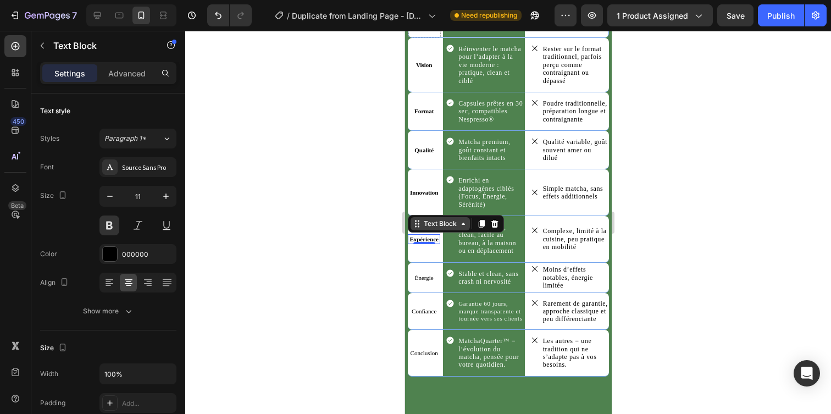
scroll to position [2901, 0]
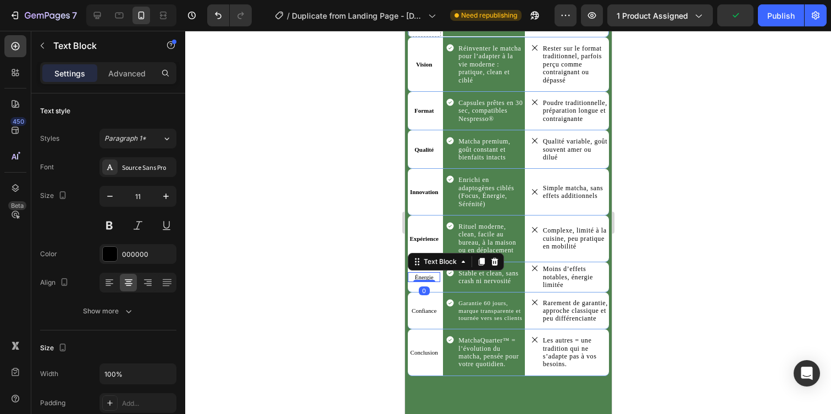
click at [421, 278] on p "Énergie" at bounding box center [423, 277] width 30 height 8
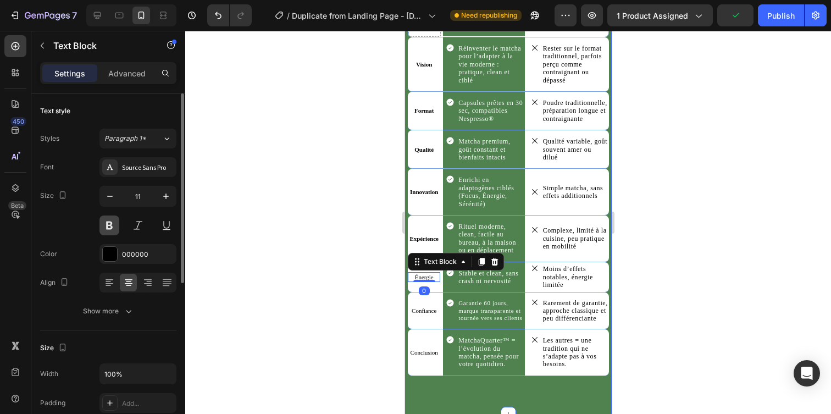
click at [108, 222] on button at bounding box center [109, 225] width 20 height 20
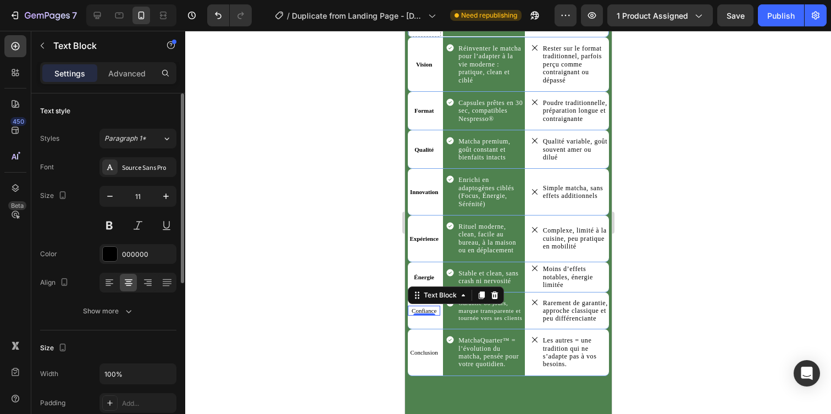
click at [428, 308] on p "Confiance" at bounding box center [423, 311] width 30 height 8
click at [103, 227] on button at bounding box center [109, 225] width 20 height 20
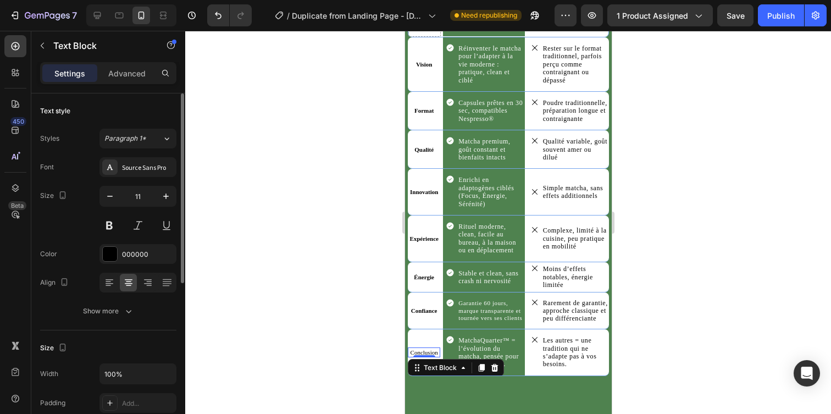
click at [435, 354] on p "Conclusion" at bounding box center [423, 352] width 30 height 8
click at [105, 222] on button at bounding box center [109, 225] width 20 height 20
click at [714, 237] on div at bounding box center [508, 222] width 646 height 383
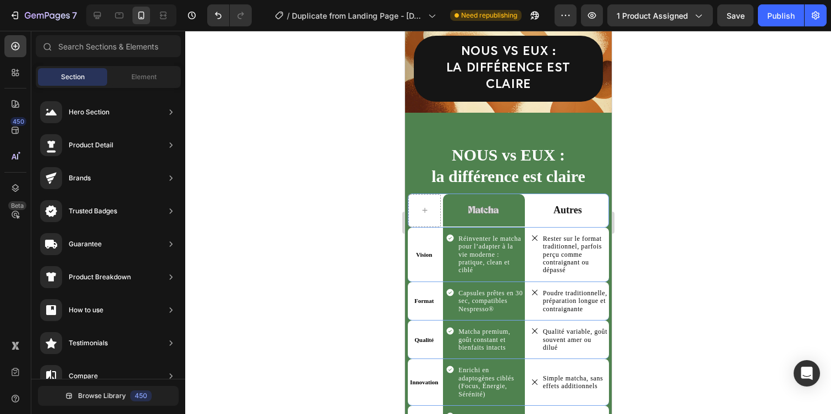
scroll to position [2766, 0]
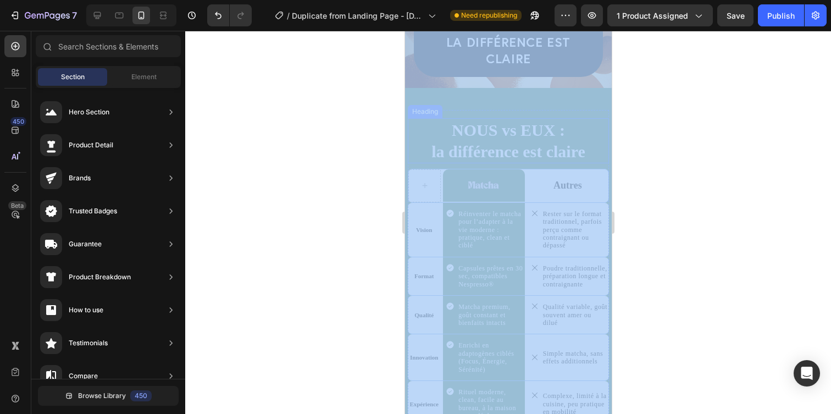
drag, startPoint x: 796, startPoint y: 309, endPoint x: 407, endPoint y: 112, distance: 435.4
click at [380, 120] on div at bounding box center [508, 222] width 646 height 383
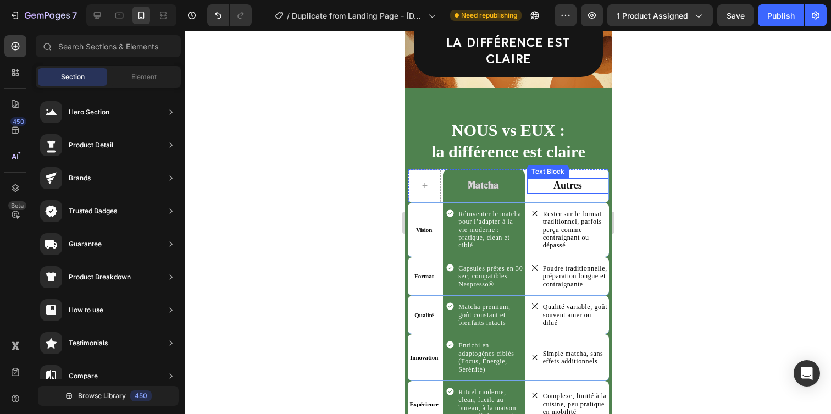
click at [655, 173] on div at bounding box center [508, 222] width 646 height 383
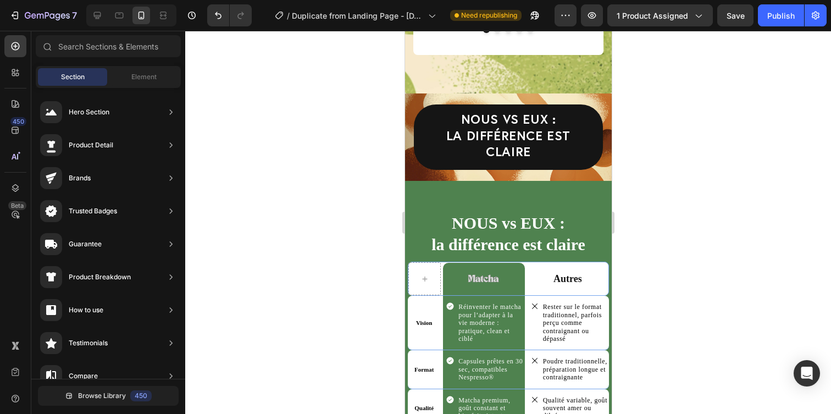
scroll to position [2685, 0]
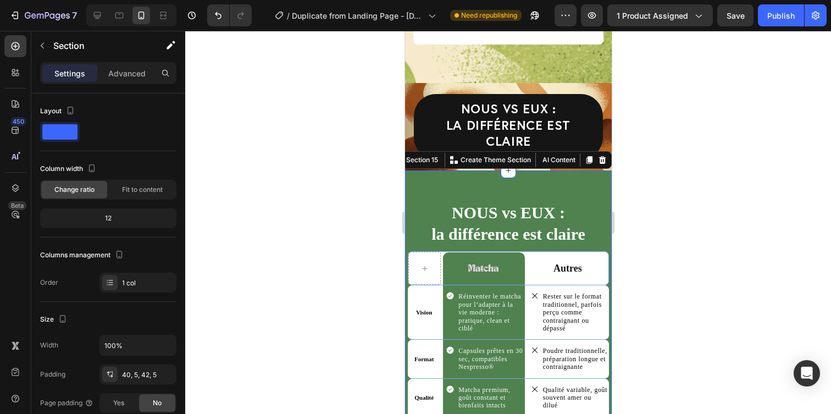
click at [564, 170] on div "NOUS vs EUX : la différence est [PERSON_NAME] Image Row Autres Text Block Row V…" at bounding box center [507, 416] width 207 height 492
click at [439, 84] on div "NOUS vs EUX : la différence est claire Heading Row Row Row" at bounding box center [507, 127] width 207 height 88
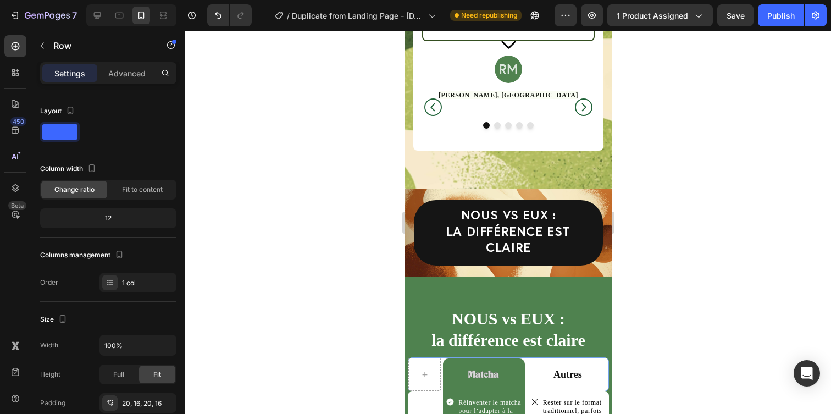
scroll to position [2584, 0]
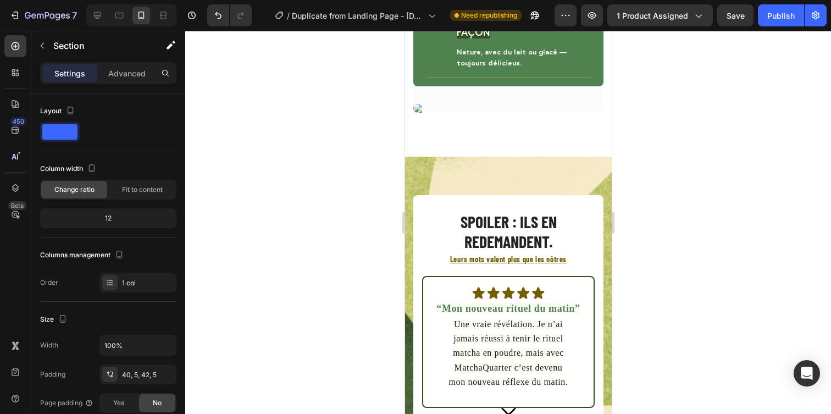
scroll to position [2025, 0]
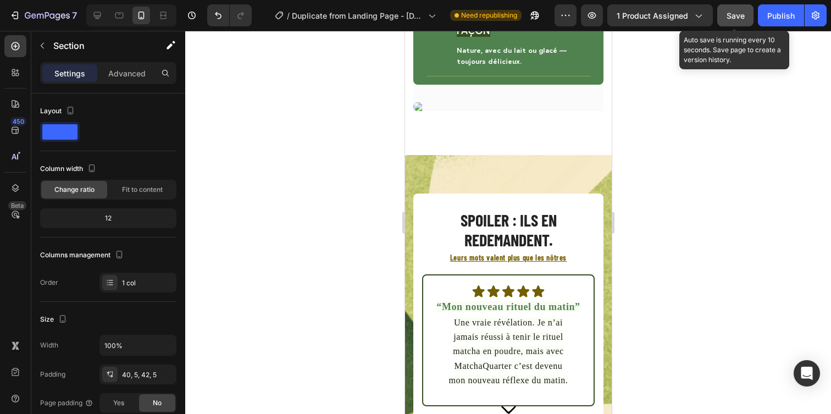
click at [747, 16] on button "Save" at bounding box center [735, 15] width 36 height 22
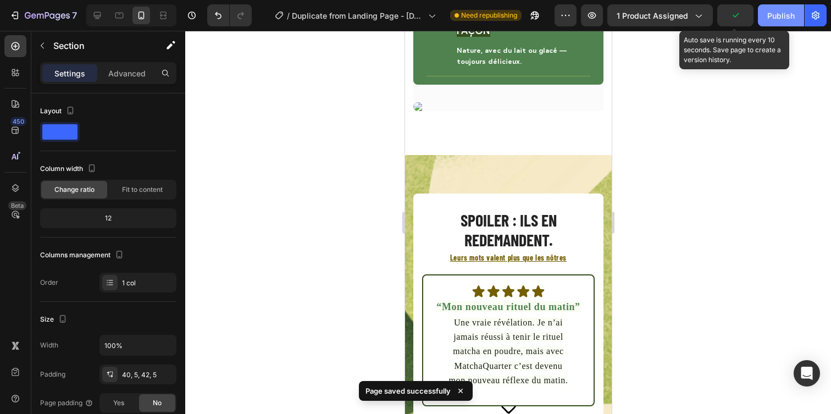
click at [780, 14] on div "Publish" at bounding box center [780, 16] width 27 height 12
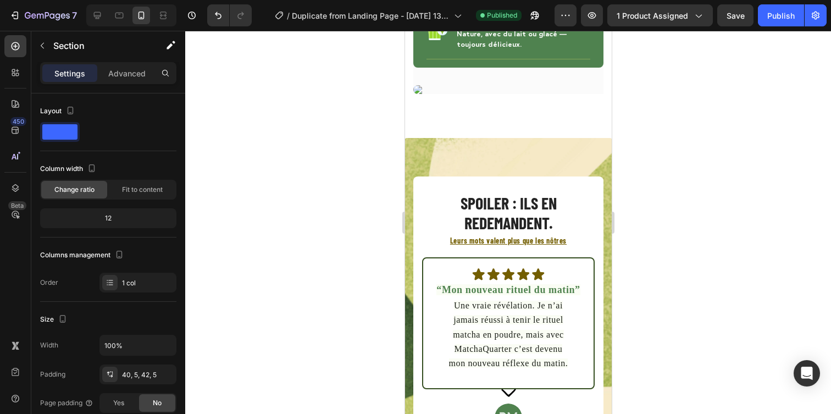
scroll to position [2120, 0]
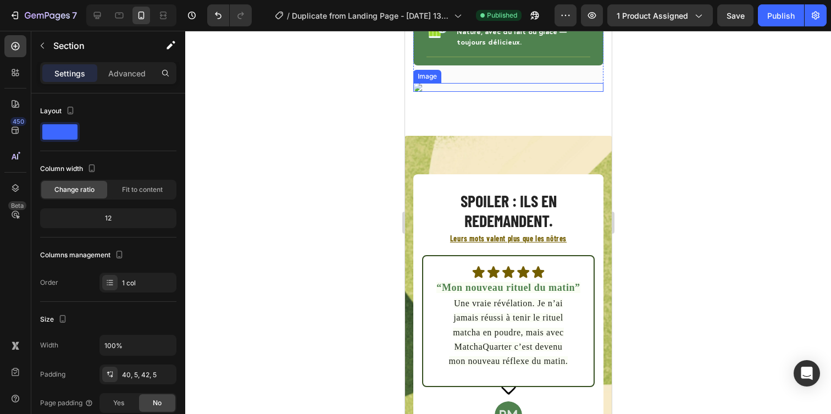
click at [516, 92] on img at bounding box center [508, 87] width 190 height 9
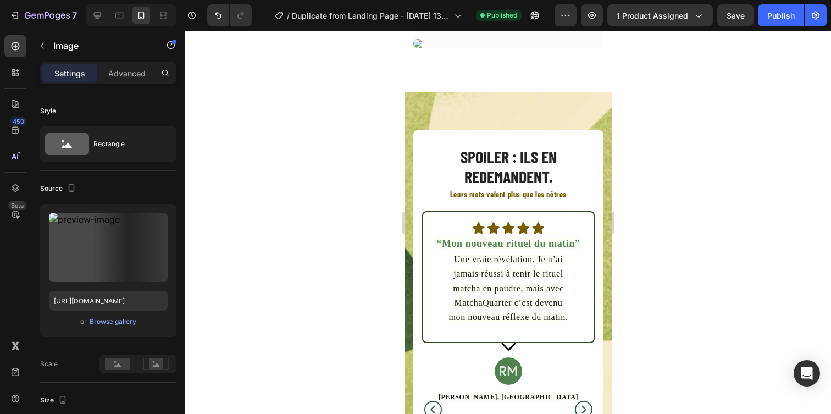
scroll to position [2165, 0]
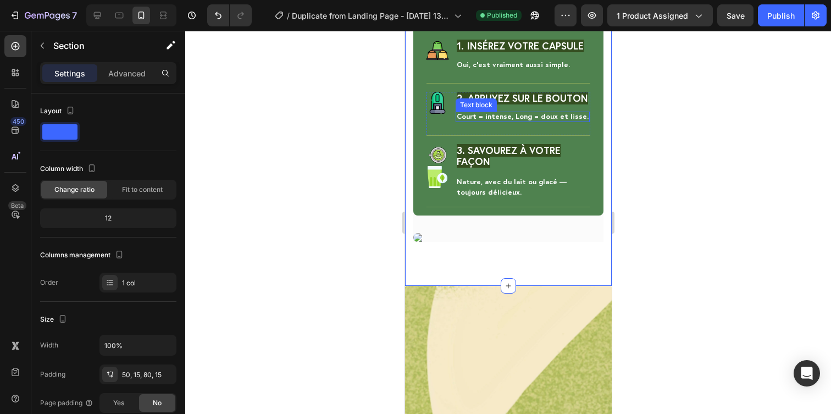
scroll to position [1979, 0]
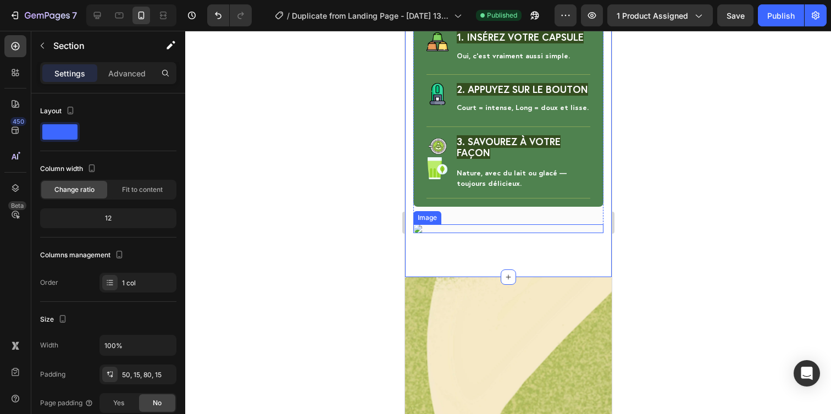
click at [491, 233] on img at bounding box center [508, 228] width 190 height 9
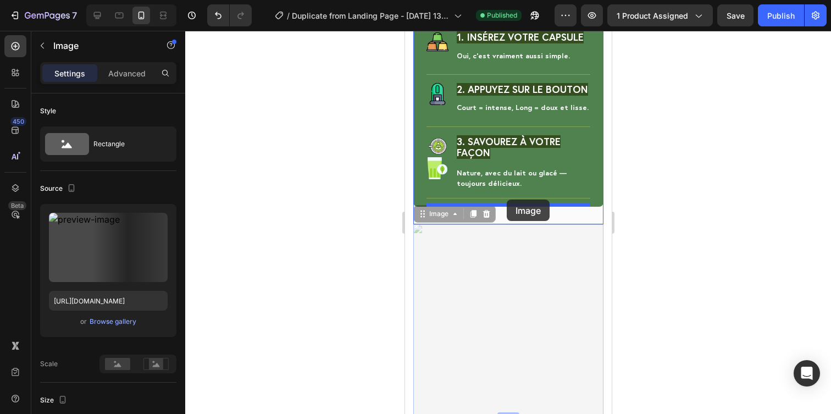
drag, startPoint x: 482, startPoint y: 268, endPoint x: 506, endPoint y: 200, distance: 71.8
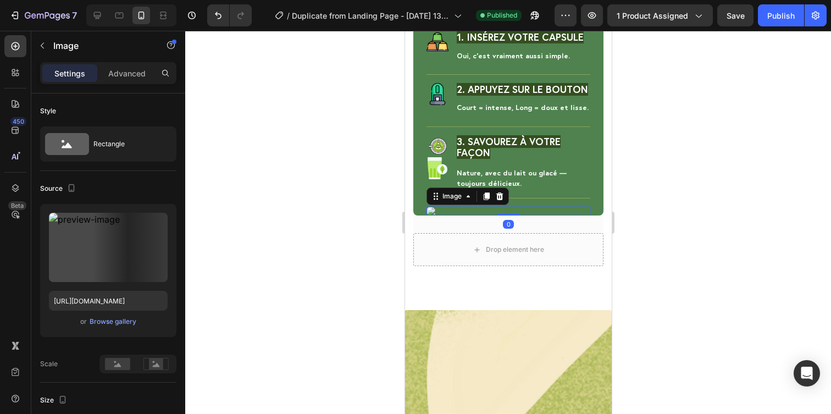
click at [669, 163] on div at bounding box center [508, 222] width 646 height 383
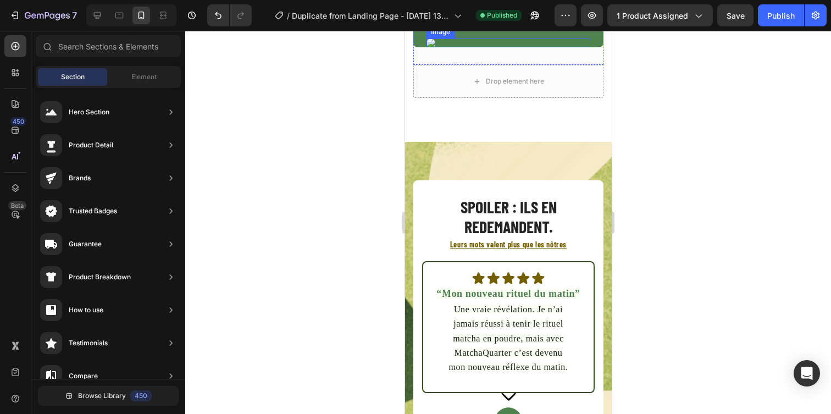
scroll to position [2155, 0]
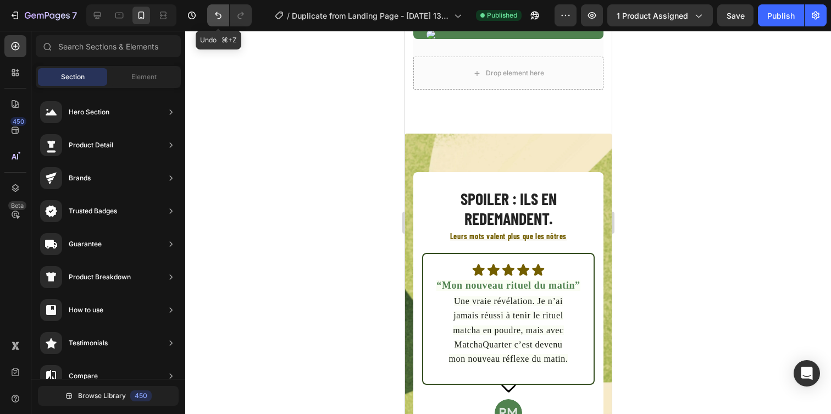
click at [214, 11] on icon "Undo/Redo" at bounding box center [218, 15] width 11 height 11
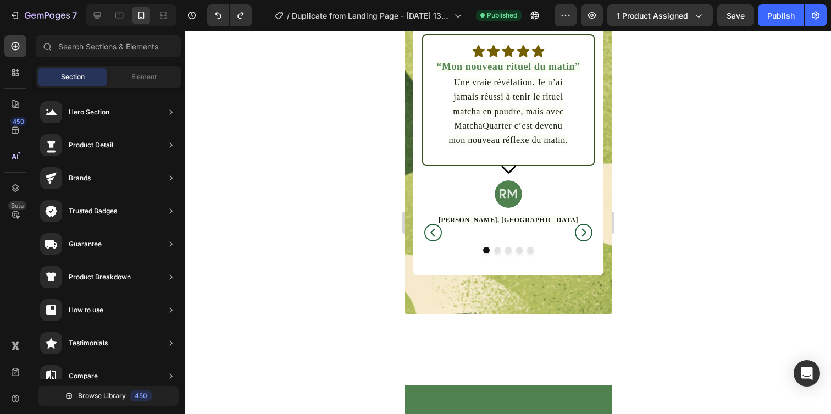
scroll to position [2368, 0]
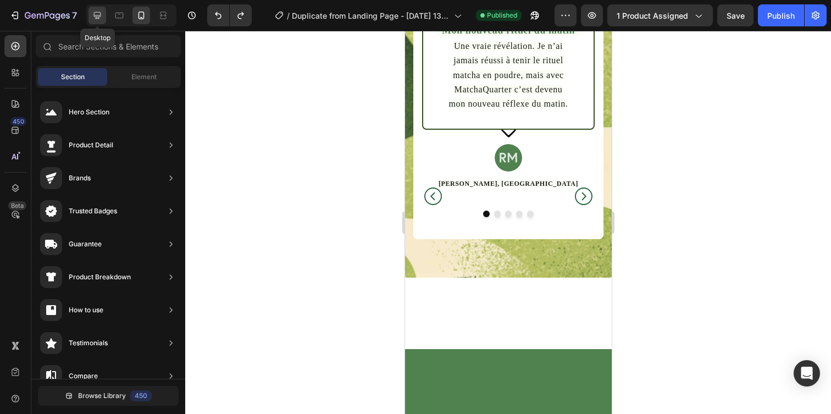
click at [99, 22] on div at bounding box center [97, 16] width 18 height 18
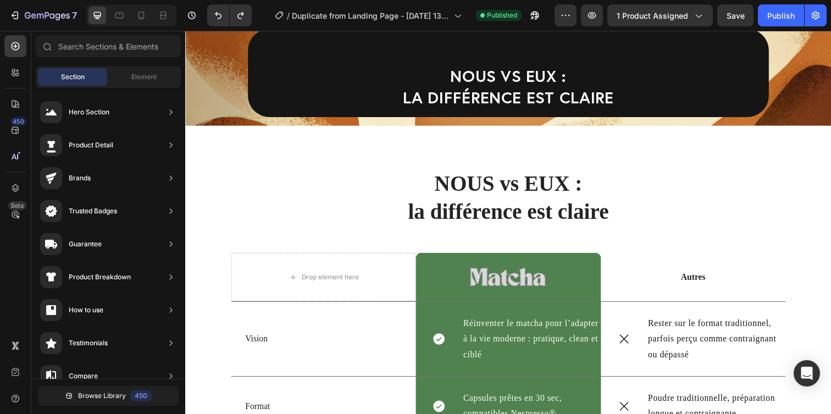
scroll to position [2645, 0]
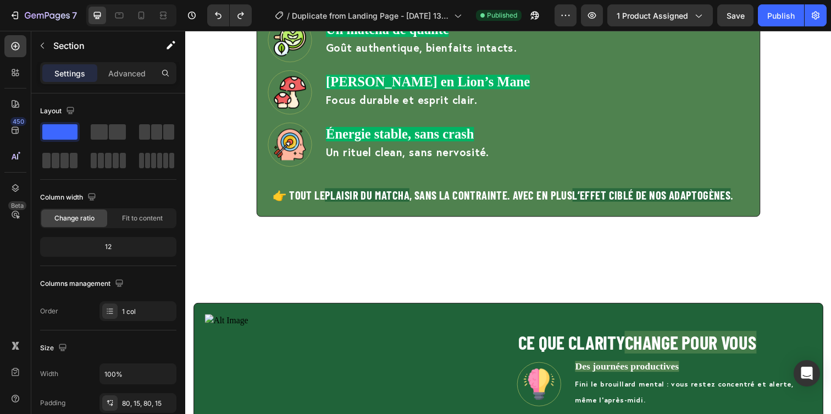
scroll to position [1193, 0]
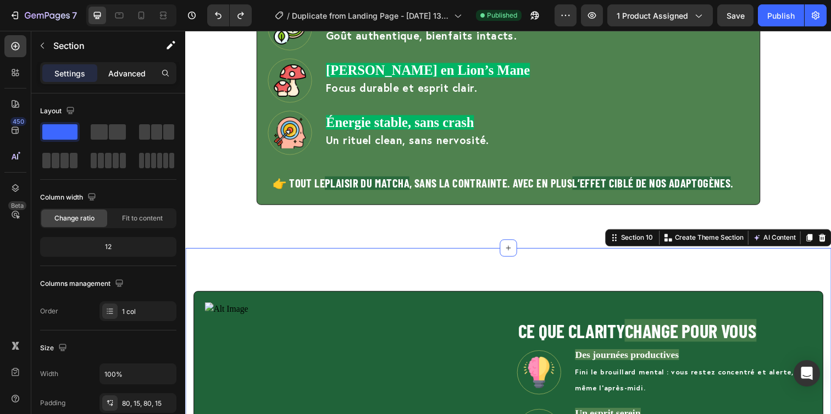
click at [136, 76] on p "Advanced" at bounding box center [126, 74] width 37 height 12
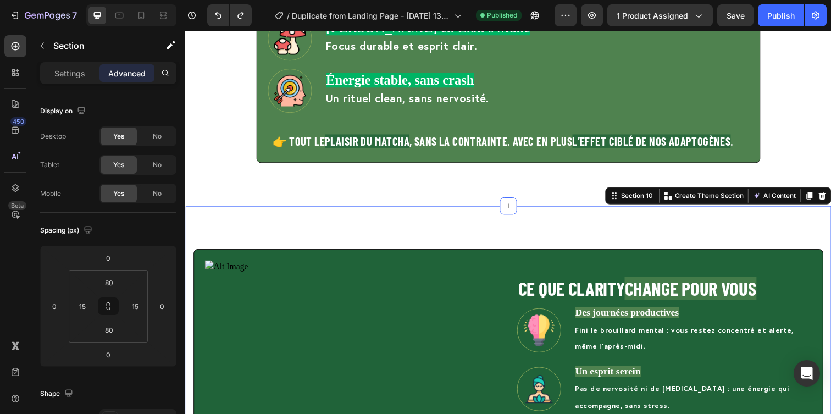
scroll to position [1232, 0]
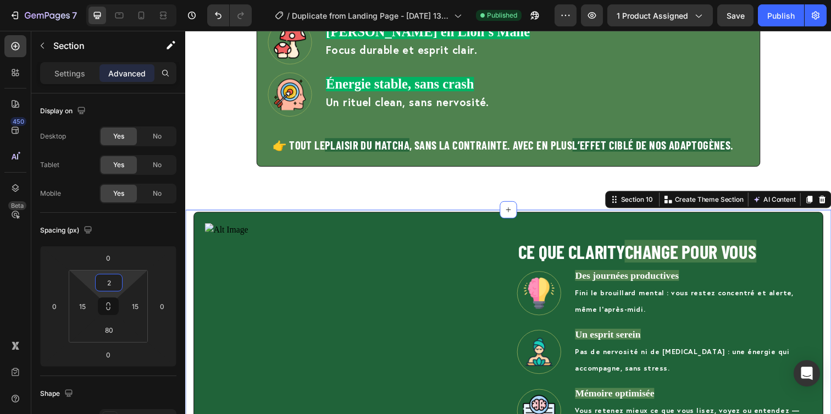
type input "0"
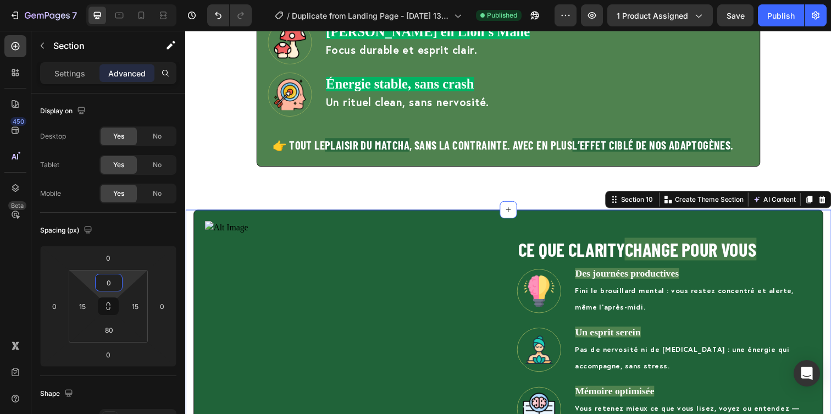
drag, startPoint x: 114, startPoint y: 271, endPoint x: 112, endPoint y: 283, distance: 12.3
click at [112, 0] on html "7 / Duplicate from Landing Page - [DATE] 13:25:49 Published Preview 1 product a…" at bounding box center [415, 0] width 831 height 0
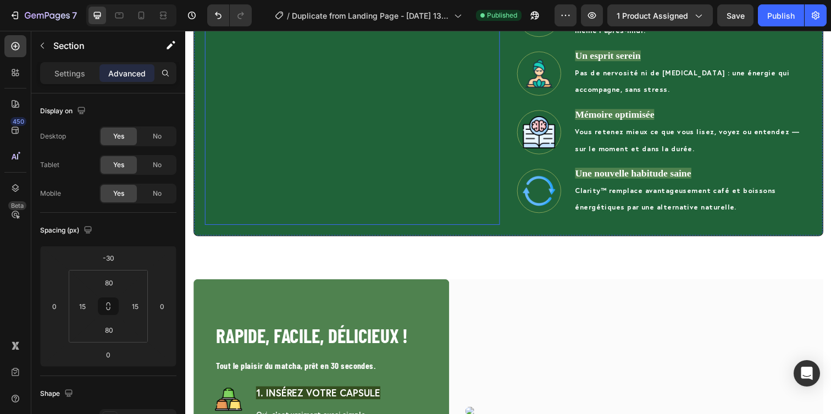
scroll to position [1530, 0]
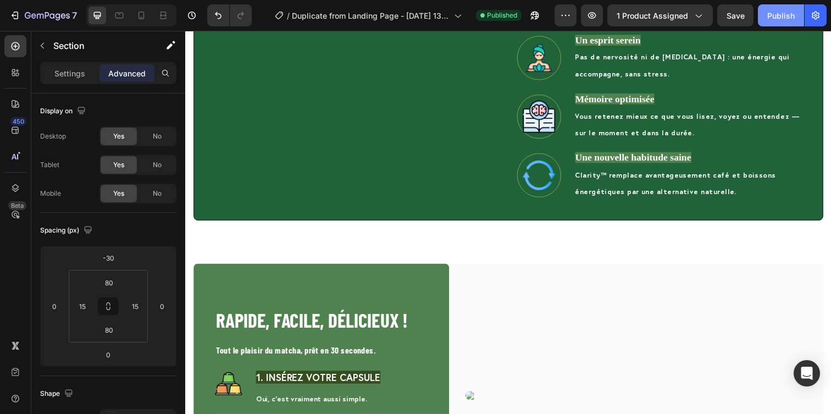
click at [764, 12] on button "Publish" at bounding box center [781, 15] width 46 height 22
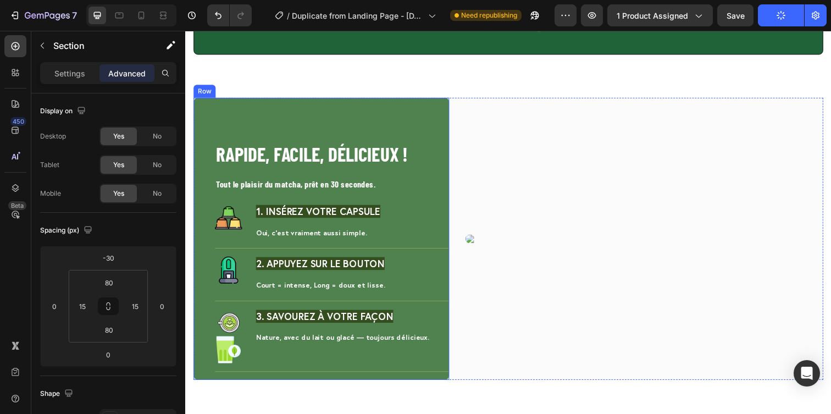
scroll to position [1701, 0]
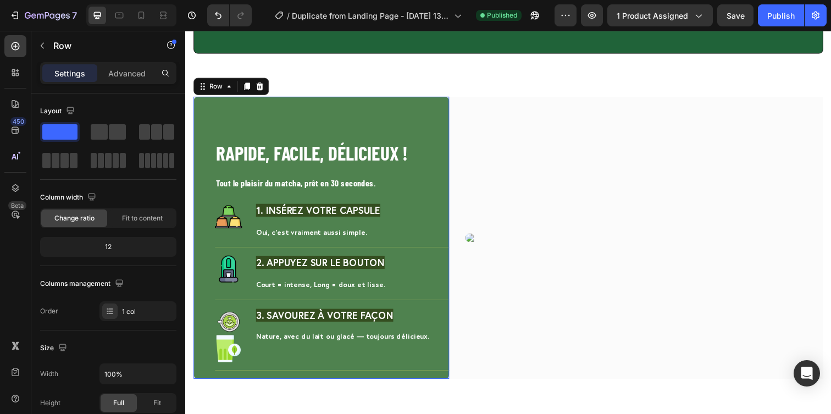
click at [452, 124] on div "RAPIDE, FACILE, DÉLICIEUX ! Heading Tout le plaisir du matcha, prêt en 30 secon…" at bounding box center [323, 242] width 261 height 288
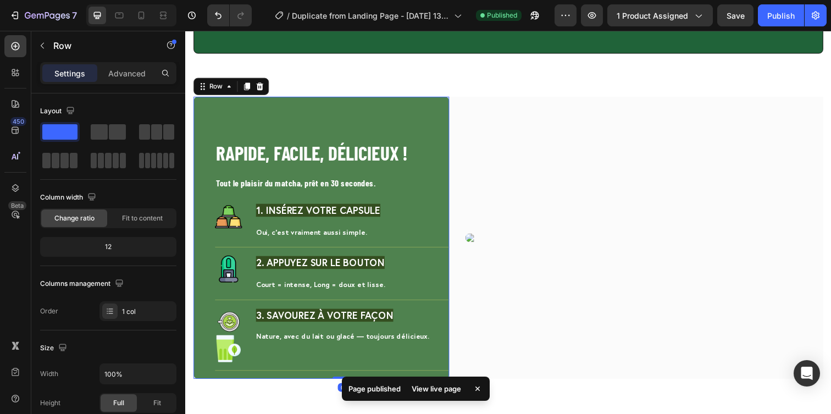
click at [120, 84] on div "Settings Advanced" at bounding box center [108, 77] width 154 height 31
click at [120, 74] on p "Advanced" at bounding box center [126, 74] width 37 height 12
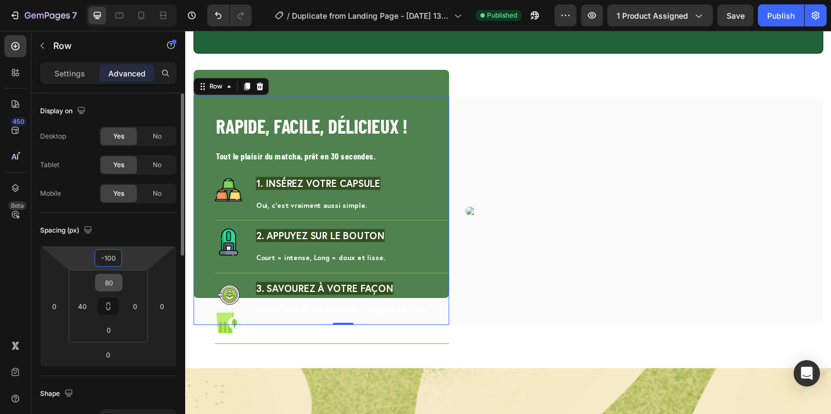
drag, startPoint x: 111, startPoint y: 248, endPoint x: 106, endPoint y: 275, distance: 27.4
click at [106, 0] on html "7 / Duplicate from Landing Page - [DATE] 13:25:49 Published Preview 1 product a…" at bounding box center [415, 0] width 831 height 0
type input "-98"
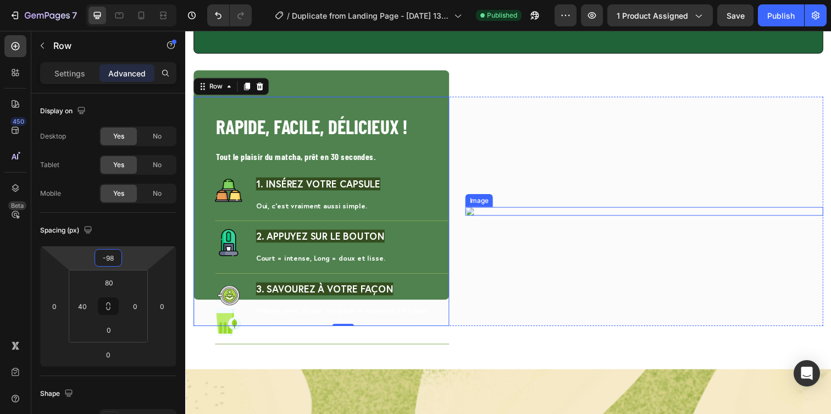
click at [491, 210] on img at bounding box center [653, 214] width 365 height 9
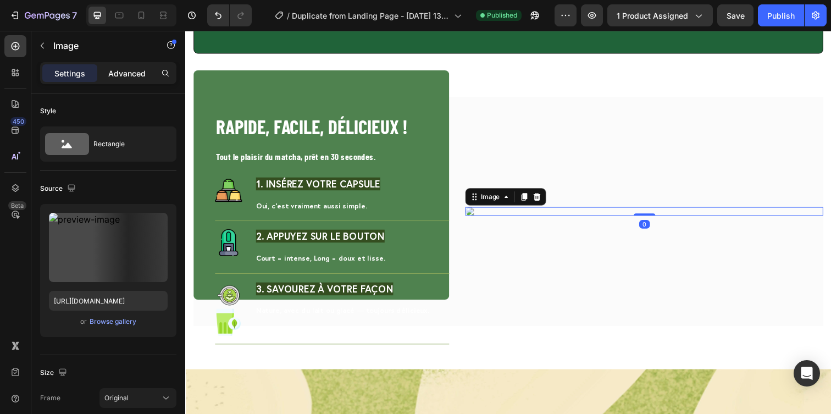
click at [136, 70] on p "Advanced" at bounding box center [126, 74] width 37 height 12
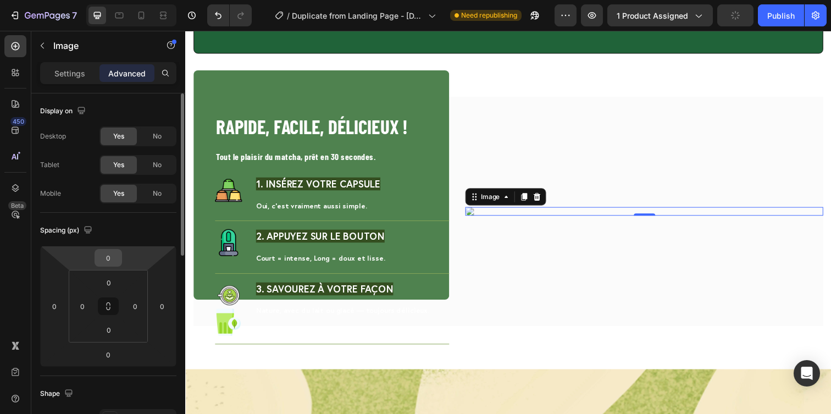
click at [112, 249] on div "0" at bounding box center [108, 258] width 27 height 18
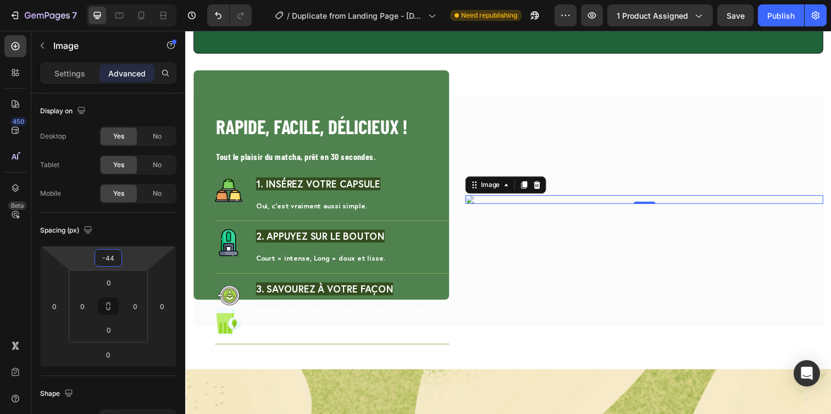
type input "-46"
drag, startPoint x: 112, startPoint y: 247, endPoint x: 110, endPoint y: 259, distance: 12.8
click at [110, 0] on html "7 / Duplicate from Landing Page - [DATE] 13:25:49 Need republishing Preview 1 p…" at bounding box center [415, 0] width 831 height 0
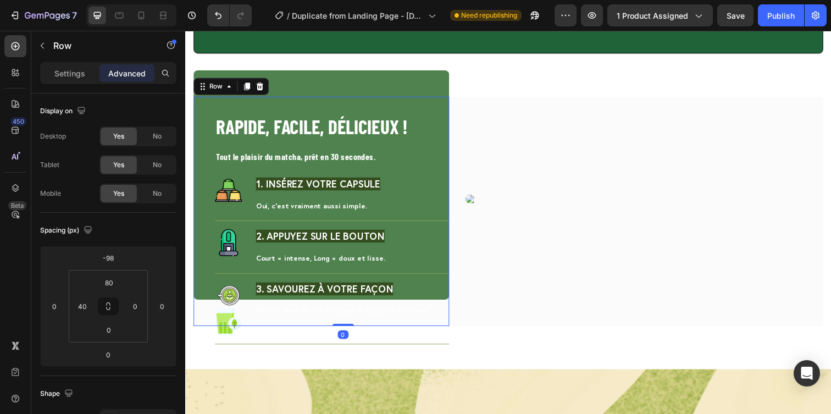
click at [379, 92] on div "RAPIDE, FACILE, DÉLICIEUX ! Heading Tout le plaisir du matcha, prêt en 30 secon…" at bounding box center [323, 188] width 261 height 234
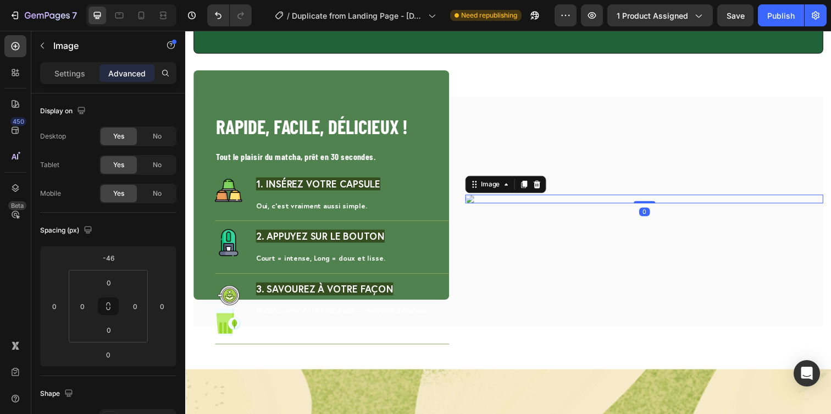
click at [539, 198] on img at bounding box center [653, 202] width 365 height 9
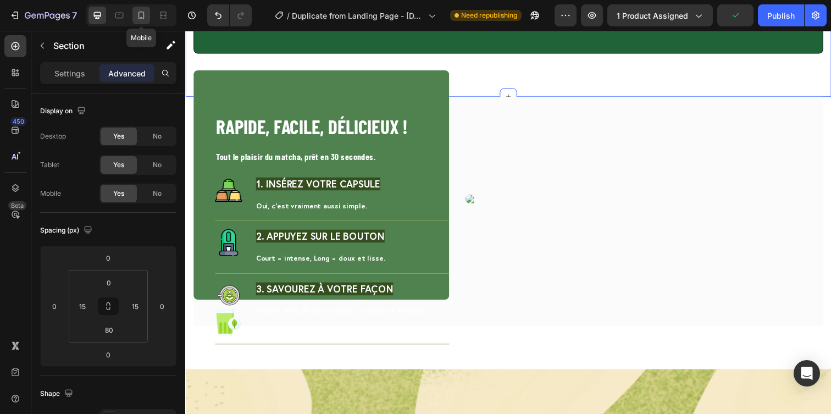
click at [143, 14] on icon at bounding box center [141, 15] width 11 height 11
type input "5"
type input "0"
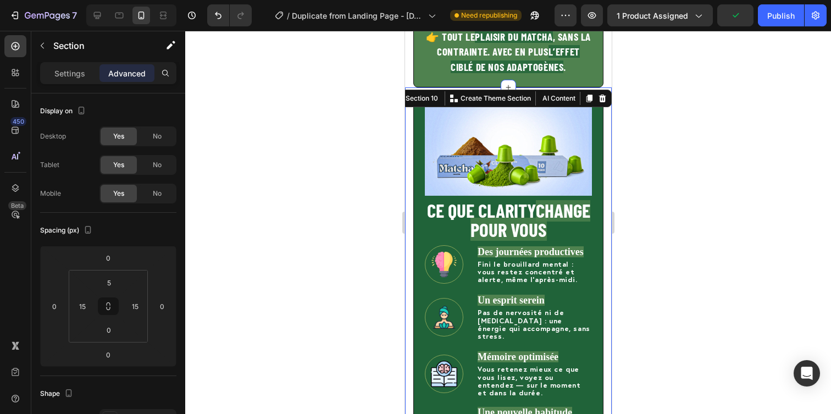
scroll to position [1678, 0]
click at [715, 207] on div at bounding box center [508, 222] width 646 height 383
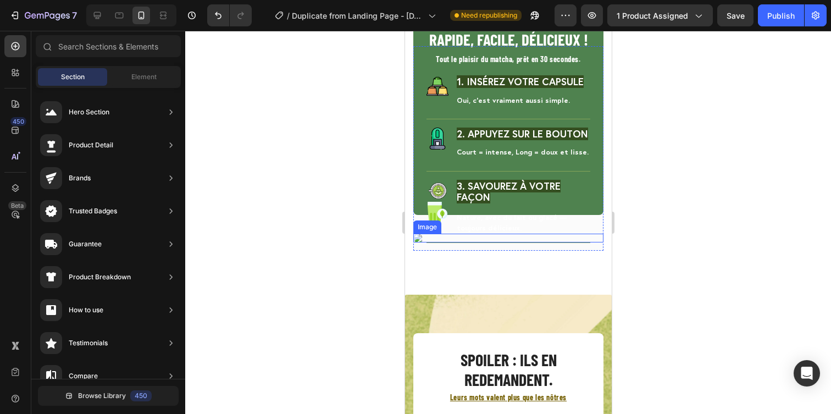
scroll to position [1700, 0]
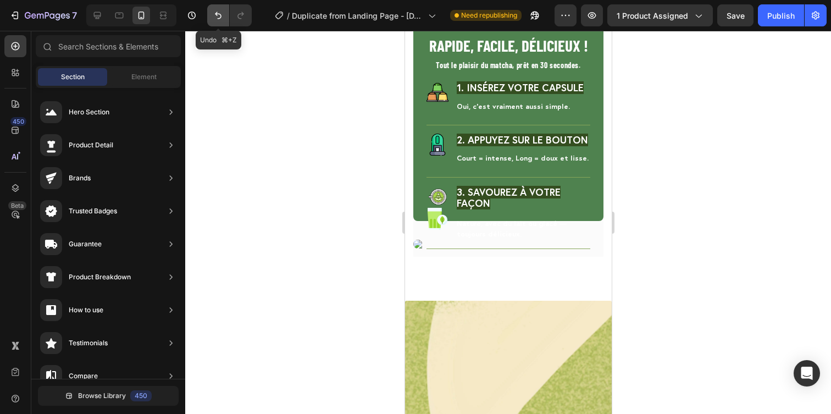
click at [214, 21] on button "Undo/Redo" at bounding box center [218, 15] width 22 height 22
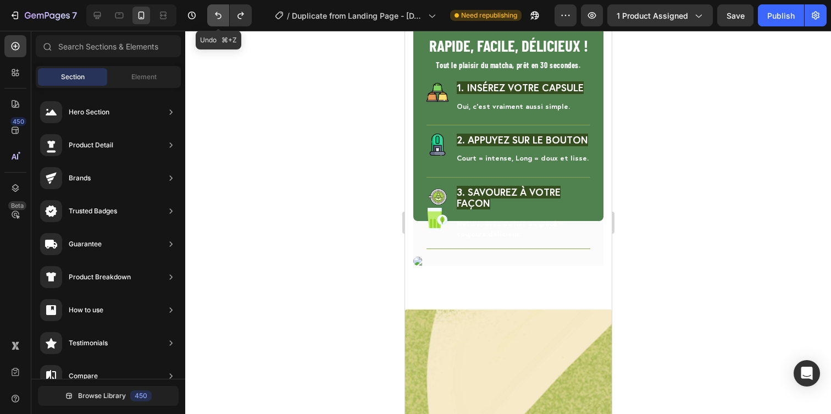
click at [214, 21] on button "Undo/Redo" at bounding box center [218, 15] width 22 height 22
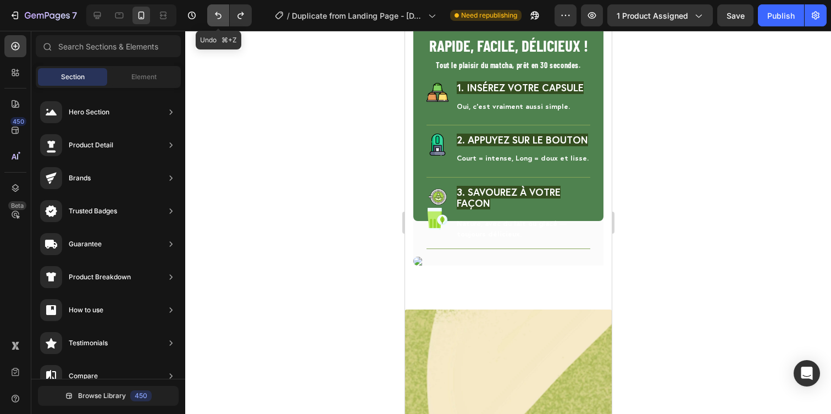
click at [214, 21] on button "Undo/Redo" at bounding box center [218, 15] width 22 height 22
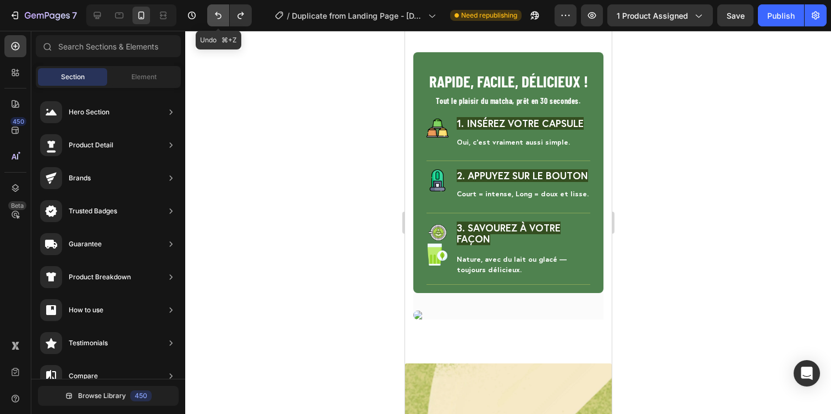
click at [214, 21] on button "Undo/Redo" at bounding box center [218, 15] width 22 height 22
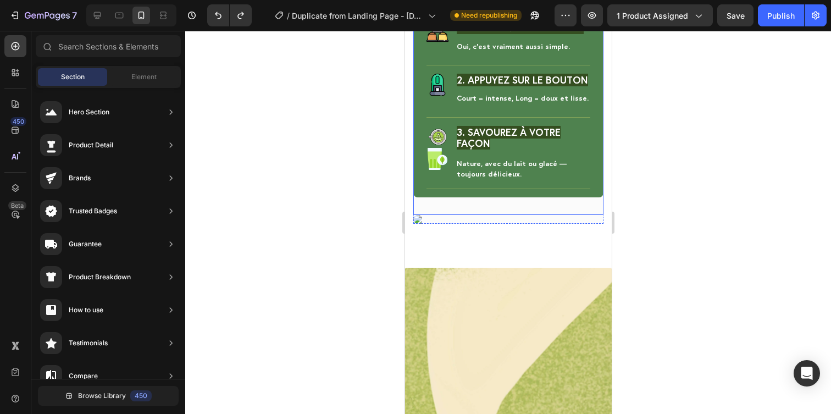
scroll to position [1807, 0]
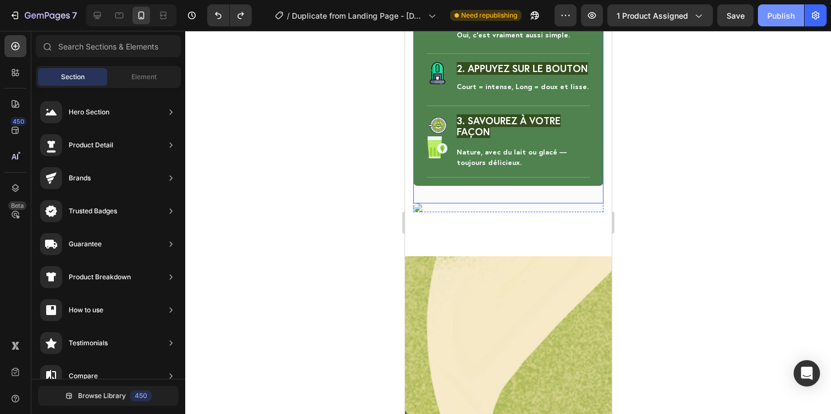
click at [769, 16] on div "Publish" at bounding box center [780, 16] width 27 height 12
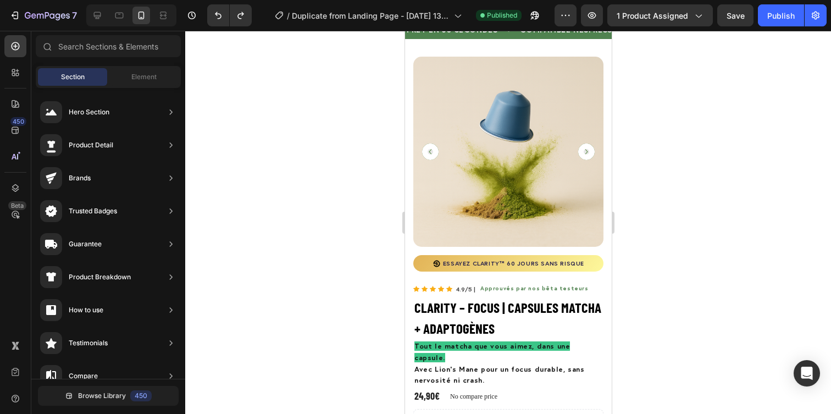
scroll to position [0, 0]
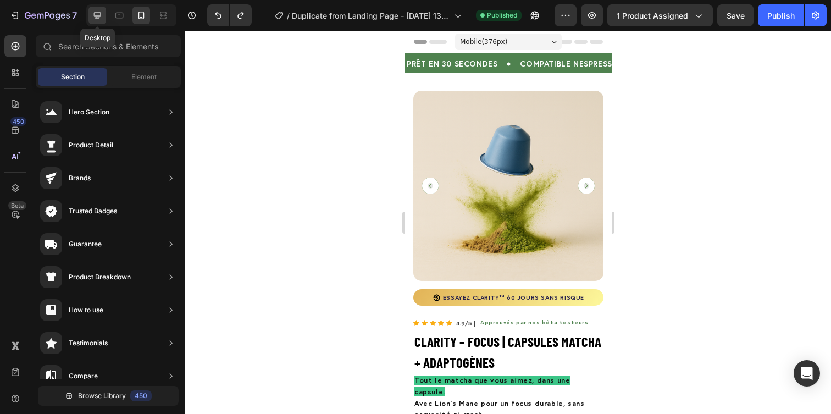
click at [91, 12] on div at bounding box center [97, 16] width 18 height 18
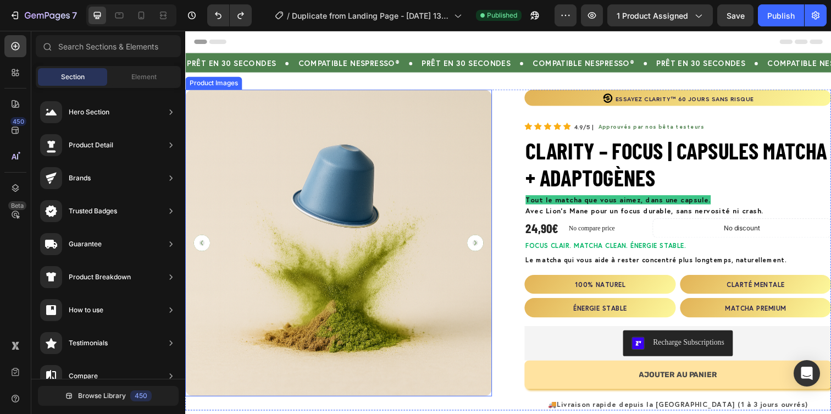
click at [478, 148] on img at bounding box center [341, 247] width 313 height 313
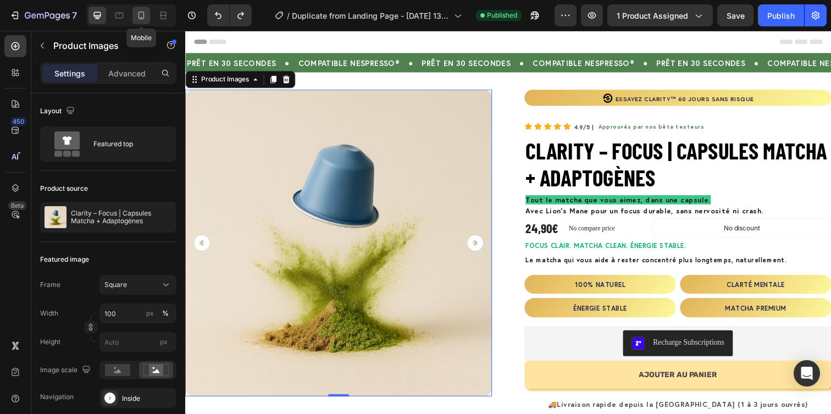
click at [142, 12] on icon at bounding box center [141, 15] width 11 height 11
type input "12"
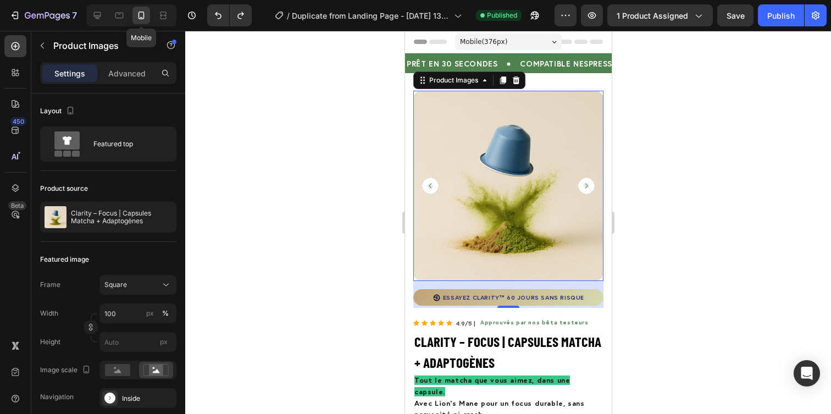
scroll to position [21, 0]
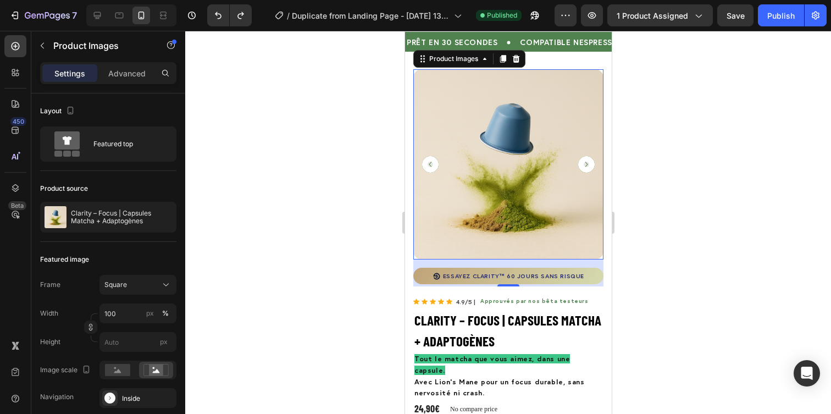
click at [645, 132] on div at bounding box center [508, 222] width 646 height 383
